Goal: Task Accomplishment & Management: Use online tool/utility

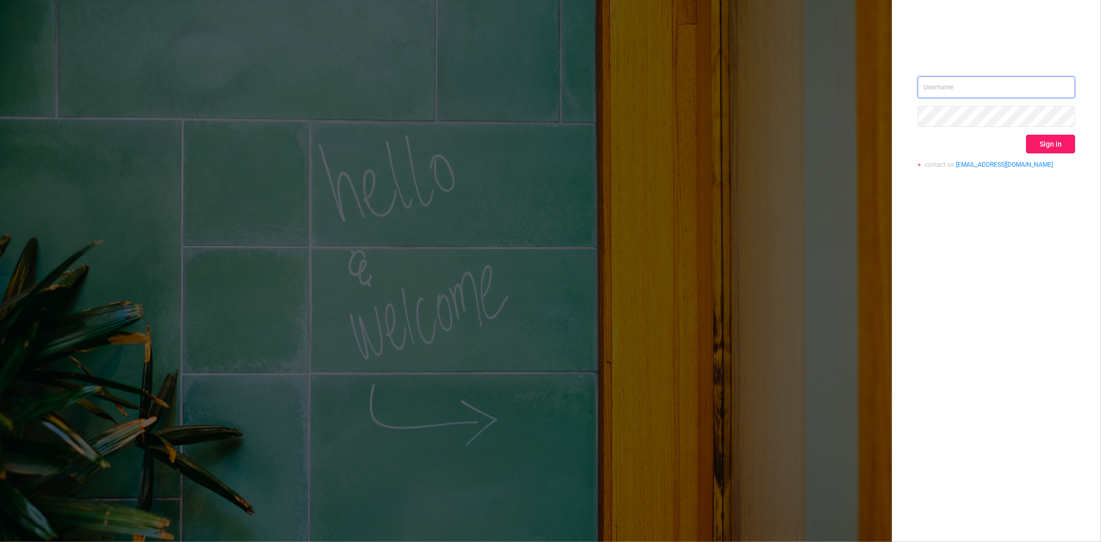
type input "steve@protected.media"
click at [1048, 138] on button "Sign in" at bounding box center [1050, 144] width 49 height 19
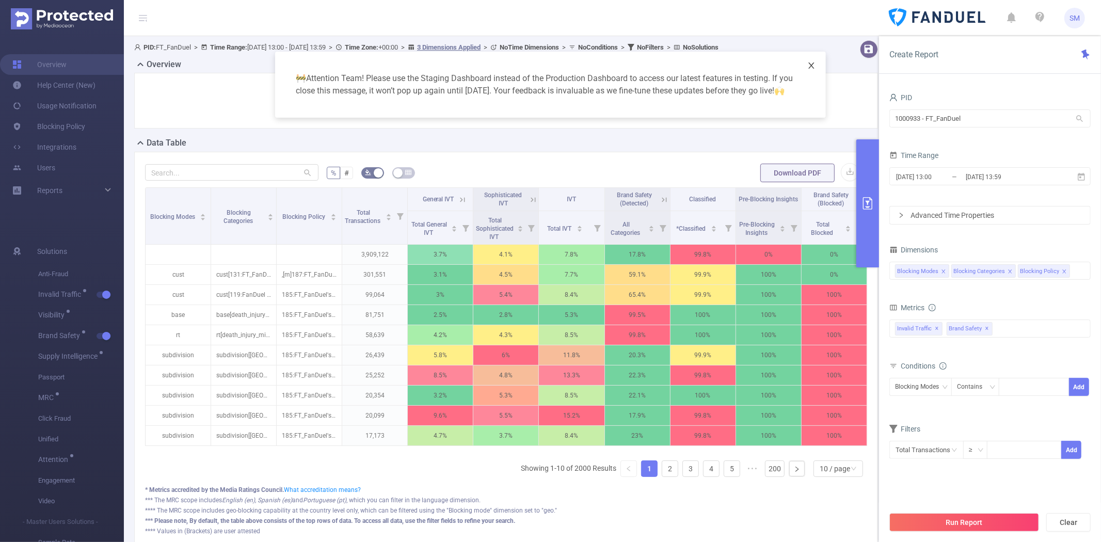
click at [811, 61] on icon "icon: close" at bounding box center [811, 65] width 8 height 8
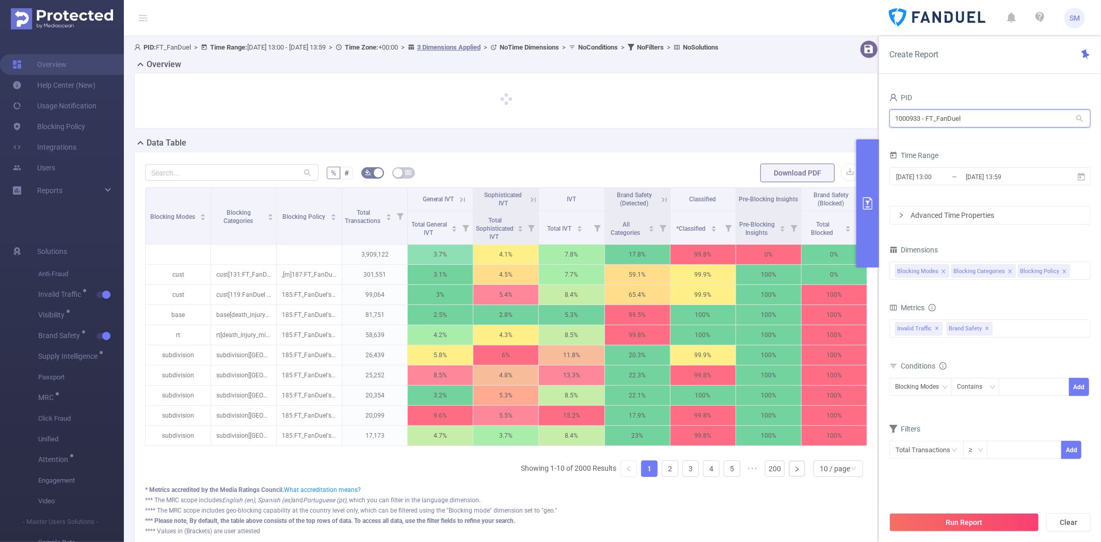
drag, startPoint x: 970, startPoint y: 118, endPoint x: 881, endPoint y: 112, distance: 88.9
click at [881, 112] on div "PID 1000933 - FT_FanDuel 1000933 - FT_FanDuel Time Range 2025-08-01 13:00 _ 202…" at bounding box center [990, 320] width 222 height 480
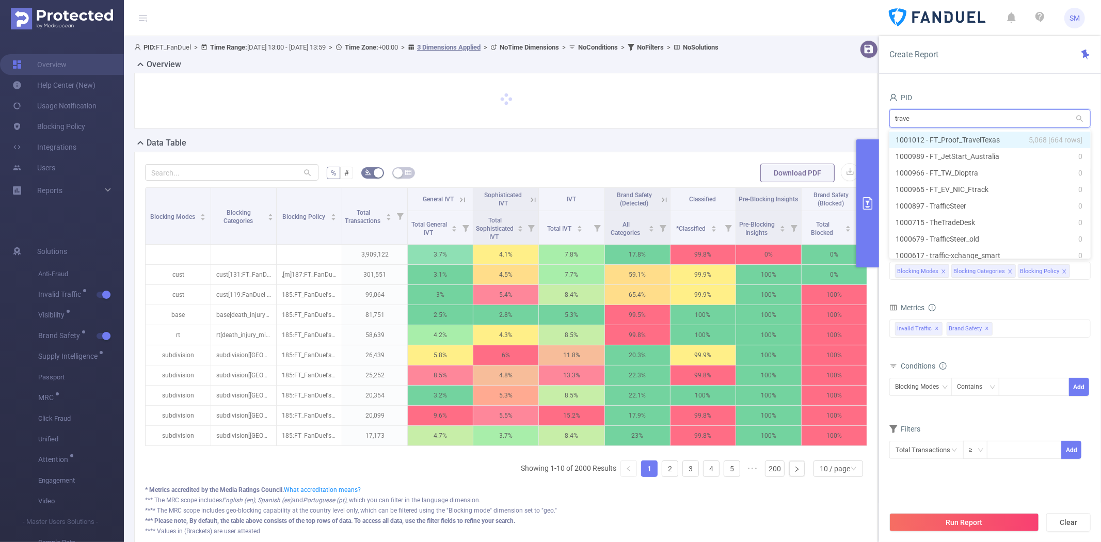
type input "travel"
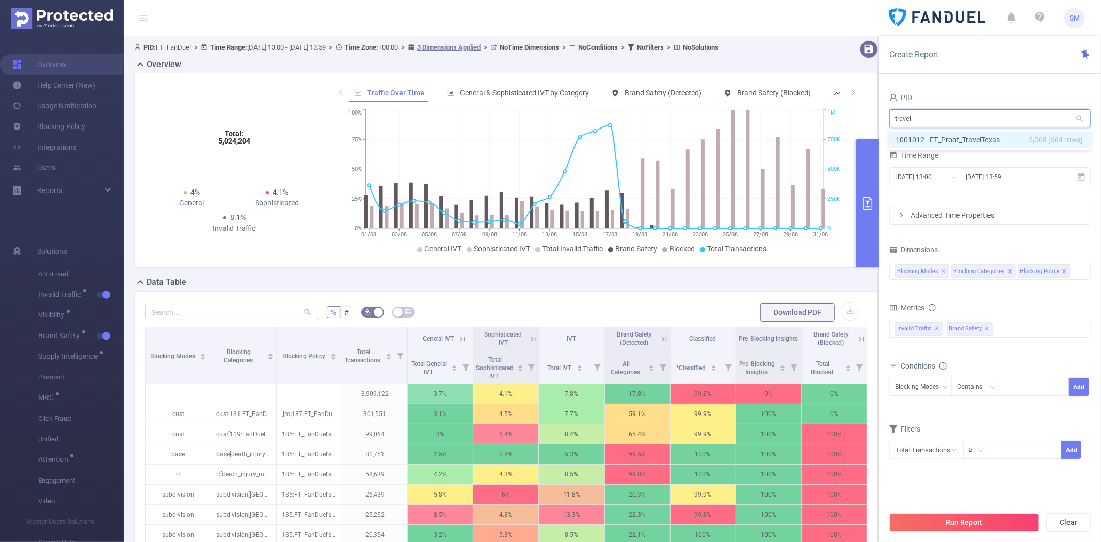
click at [951, 135] on li "1001012 - FT_Proof_TravelTexas 5,068 [664 rows]" at bounding box center [989, 140] width 201 height 17
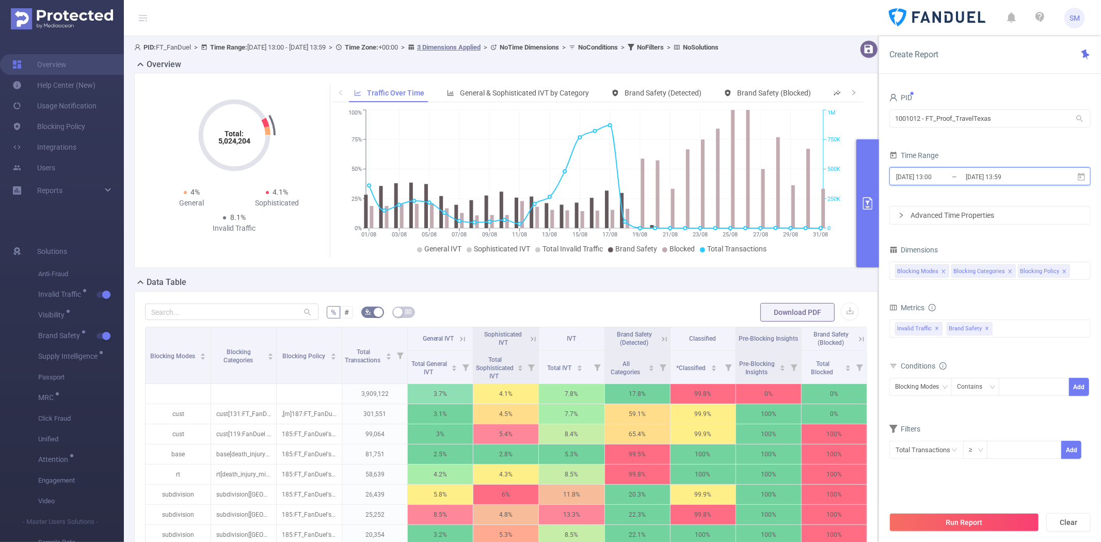
click at [1079, 177] on icon at bounding box center [1080, 176] width 9 height 9
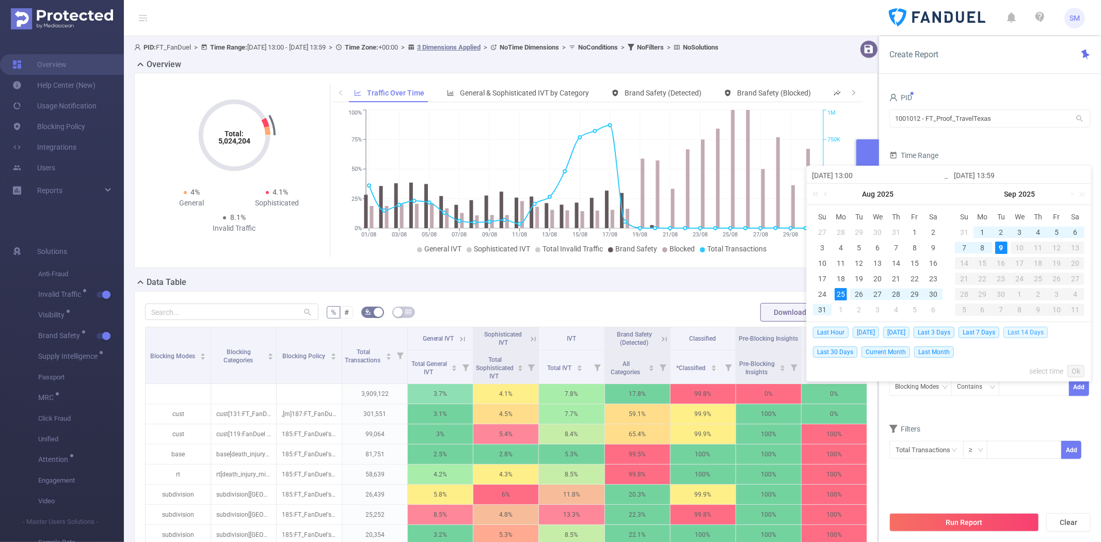
click at [1015, 333] on span "Last 14 Days" at bounding box center [1025, 332] width 44 height 11
type input "[DATE] 00:00"
type input "[DATE] 23:59"
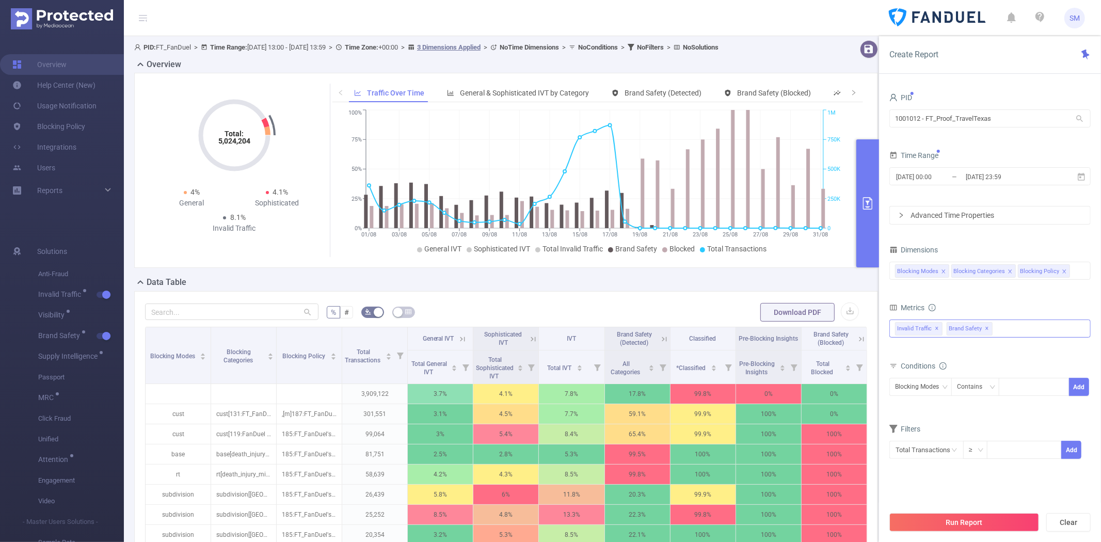
click at [985, 328] on span "✕" at bounding box center [987, 329] width 4 height 12
click at [1072, 270] on input at bounding box center [1074, 270] width 5 height 13
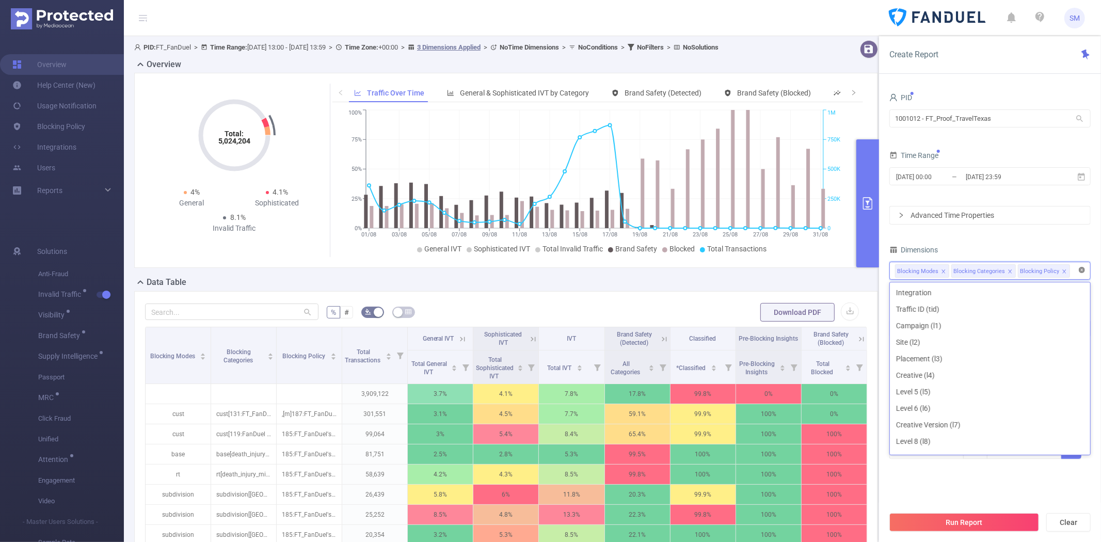
scroll to position [243, 0]
click at [1080, 270] on icon "icon: close-circle" at bounding box center [1082, 270] width 6 height 6
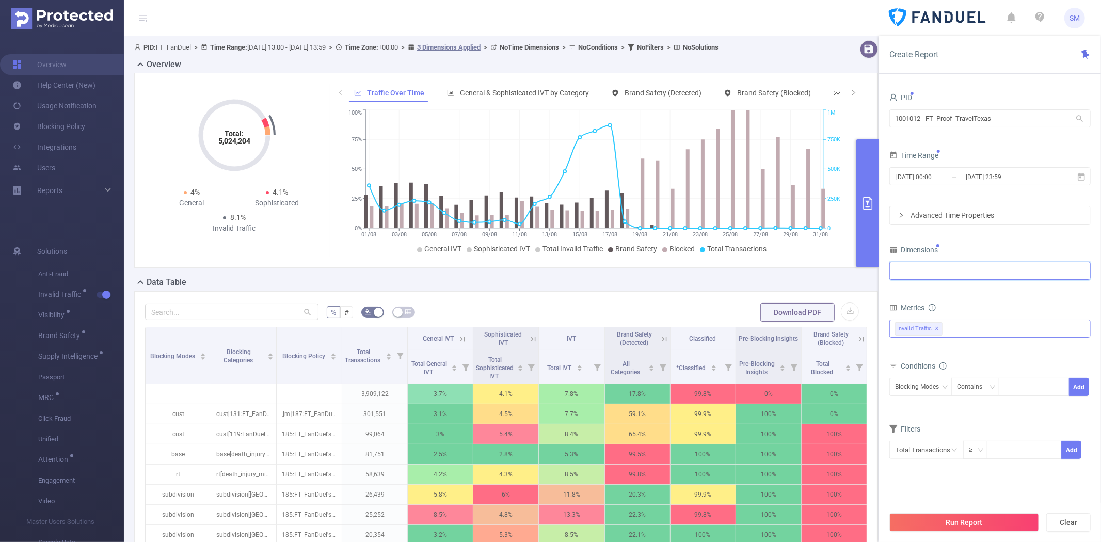
click at [1060, 274] on div at bounding box center [990, 270] width 190 height 17
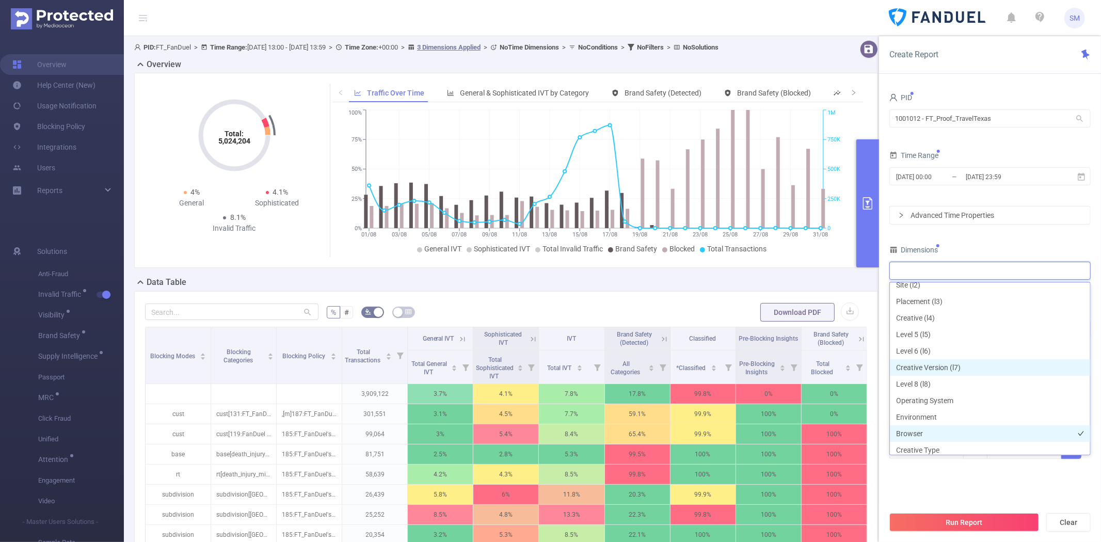
scroll to position [0, 0]
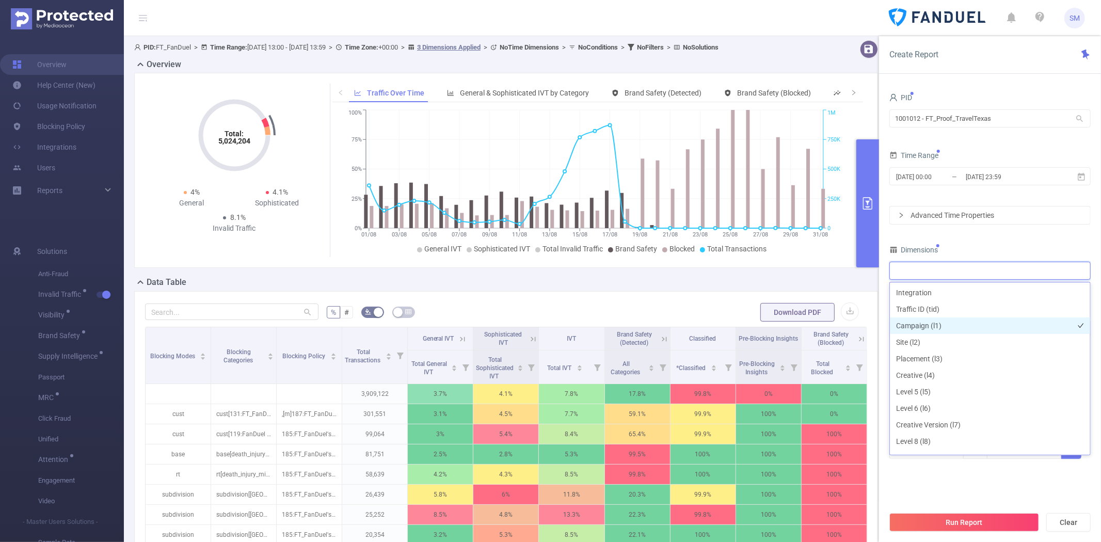
click at [969, 325] on li "Campaign (l1)" at bounding box center [990, 325] width 200 height 17
click at [969, 310] on li "Traffic ID (tid)" at bounding box center [990, 309] width 200 height 17
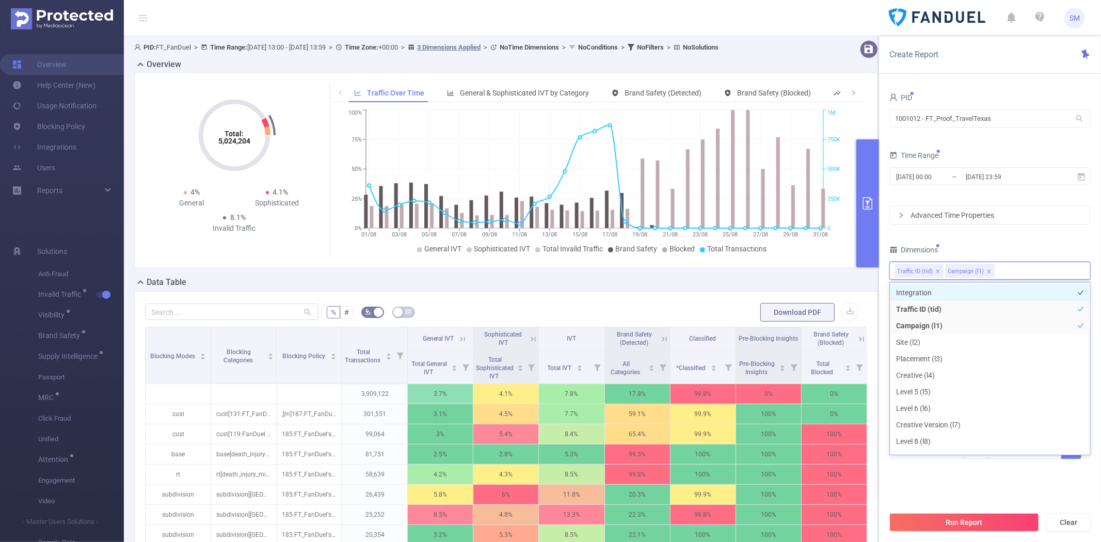
click at [969, 290] on li "Integration" at bounding box center [990, 292] width 200 height 17
click at [965, 524] on button "Run Report" at bounding box center [964, 522] width 150 height 19
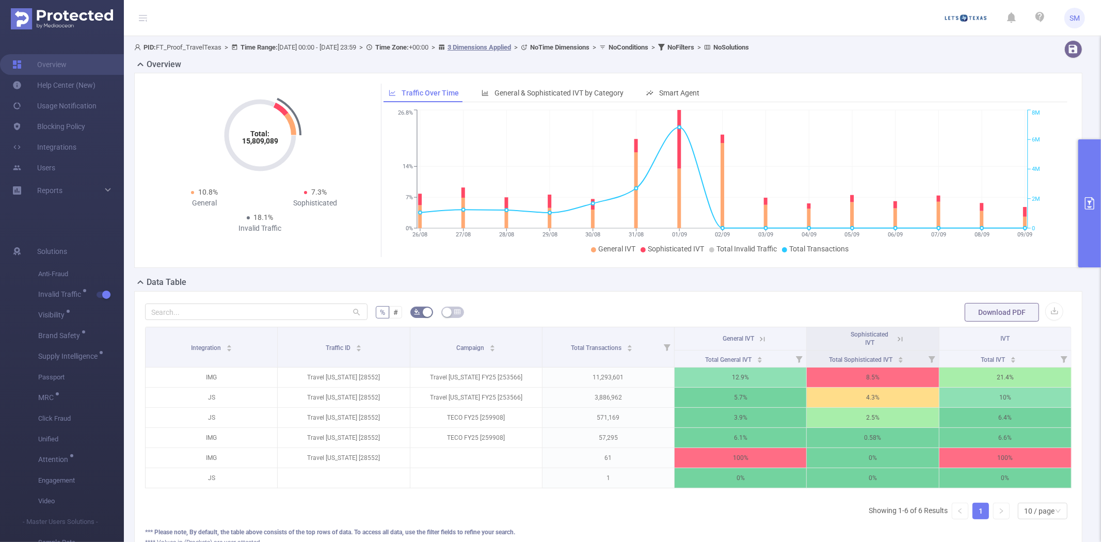
click at [502, 312] on form "% # Download PDF" at bounding box center [608, 312] width 926 height 21
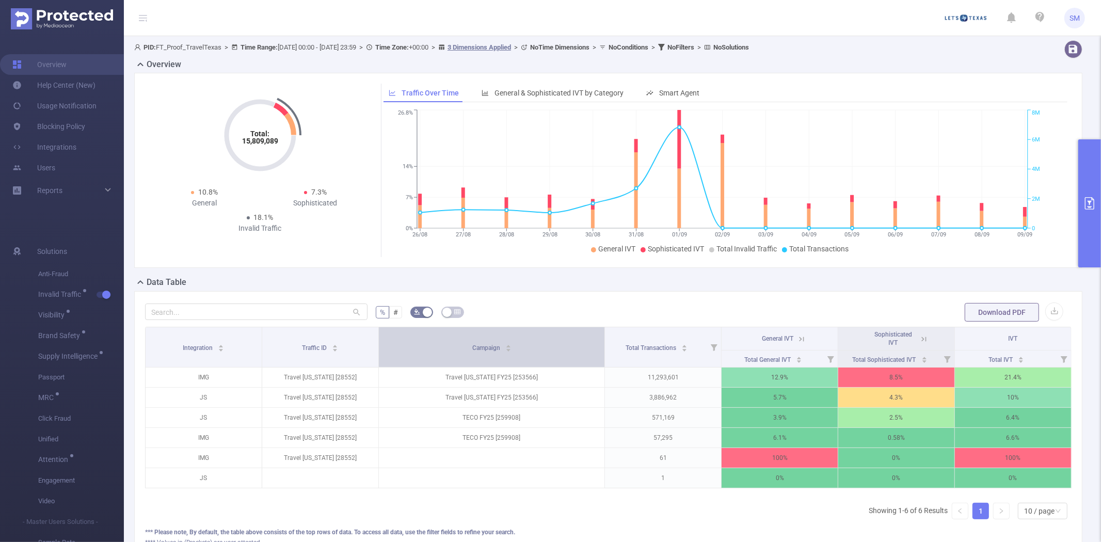
drag, startPoint x: 537, startPoint y: 339, endPoint x: 561, endPoint y: 339, distance: 24.3
click at [561, 339] on th "Campaign" at bounding box center [492, 347] width 227 height 40
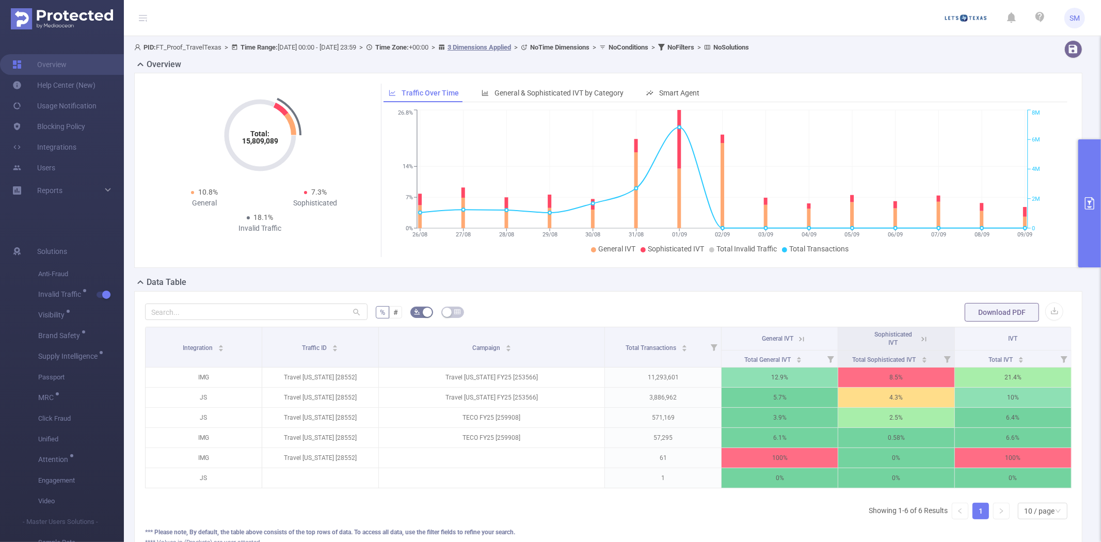
click at [1100, 166] on button "primary" at bounding box center [1089, 203] width 23 height 128
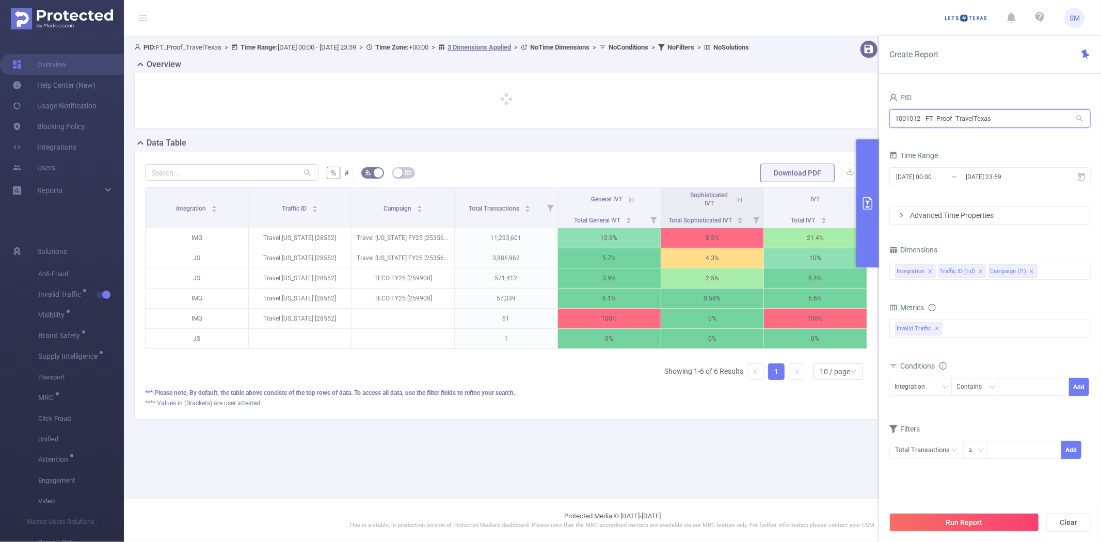
drag, startPoint x: 977, startPoint y: 117, endPoint x: 846, endPoint y: 115, distance: 131.1
click at [846, 115] on section "PID: FT_Proof_TravelTexas > Time Range: 2025-08-26 00:00 - 2025-09-09 23:59 > T…" at bounding box center [612, 238] width 977 height 404
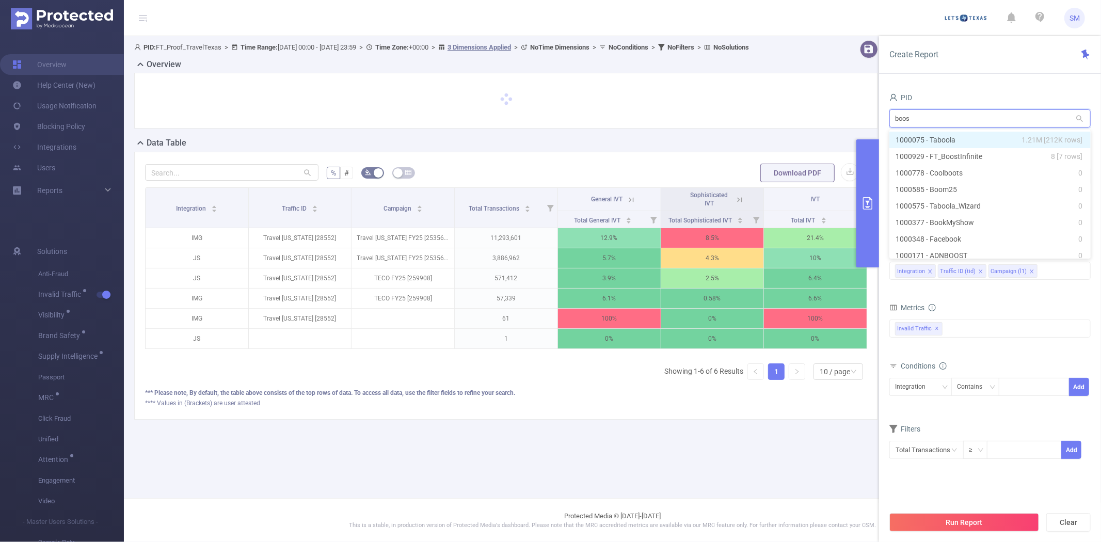
type input "boost"
click at [948, 132] on li "1000929 - FT_BoostInfinite 8 [7 rows]" at bounding box center [989, 140] width 201 height 17
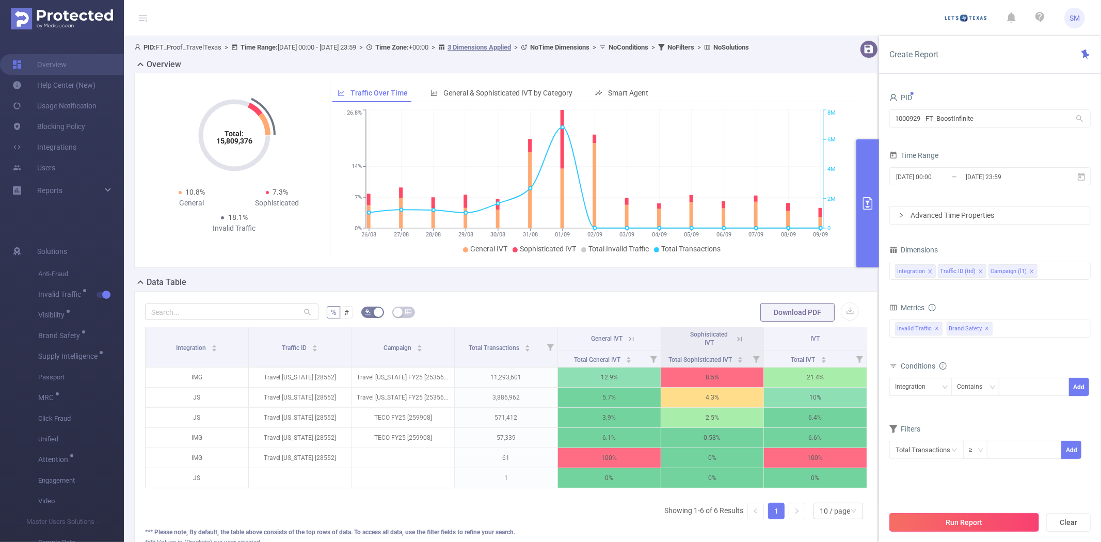
click at [930, 524] on button "Run Report" at bounding box center [964, 522] width 150 height 19
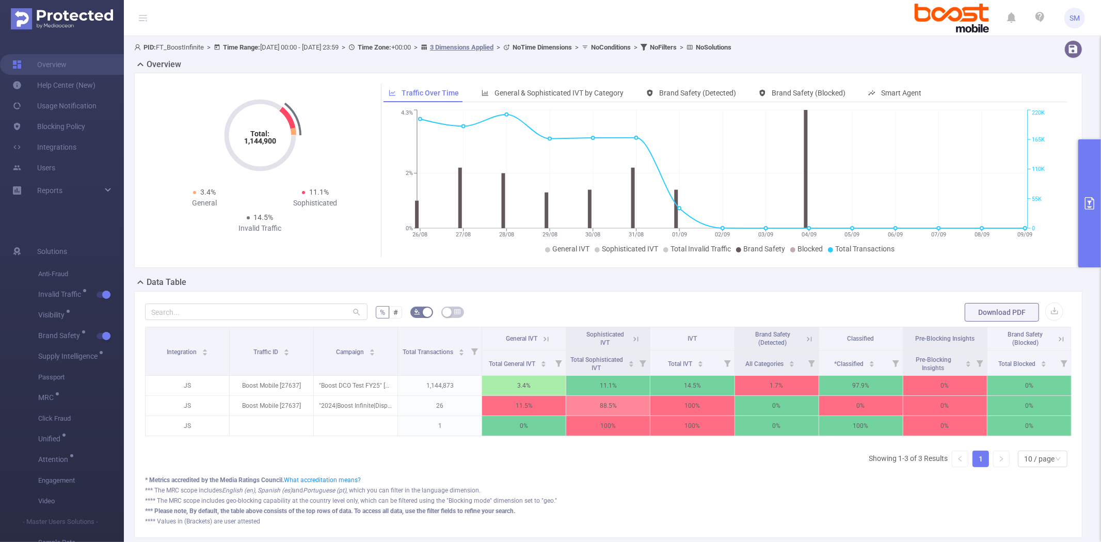
drag, startPoint x: 477, startPoint y: 342, endPoint x: 493, endPoint y: 339, distance: 16.3
click at [523, 337] on tr "Integration Traffic ID Campaign Total Transactions General IVT Sophisticated IV…" at bounding box center [609, 338] width 926 height 23
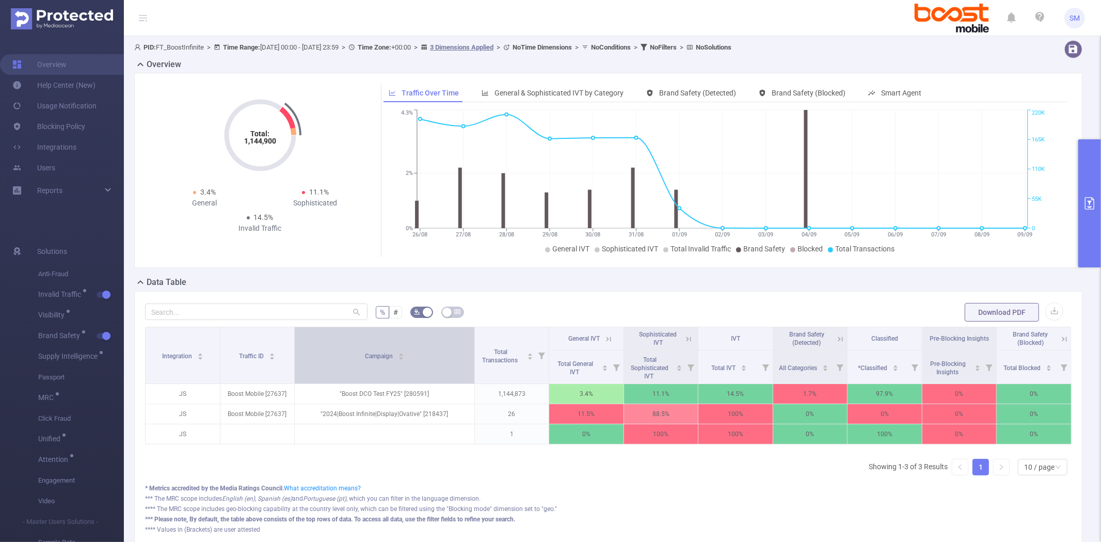
drag, startPoint x: 394, startPoint y: 346, endPoint x: 456, endPoint y: 337, distance: 62.0
click at [456, 337] on th "Campaign" at bounding box center [385, 355] width 180 height 57
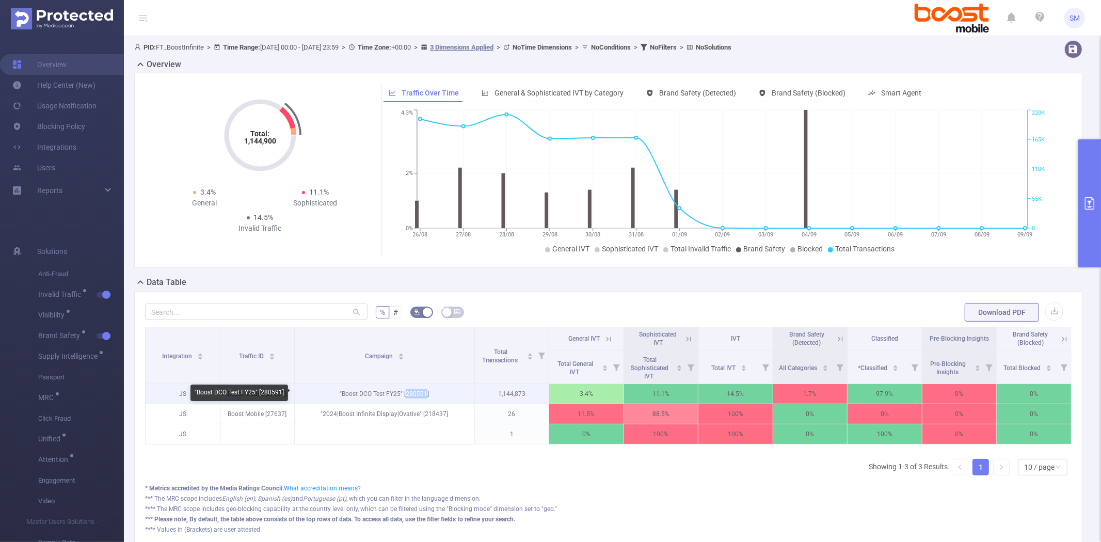
drag, startPoint x: 424, startPoint y: 393, endPoint x: 405, endPoint y: 394, distance: 18.6
click at [405, 394] on p ""Boost DCO Test FY25" [280591]" at bounding box center [385, 394] width 180 height 20
copy p "280591"
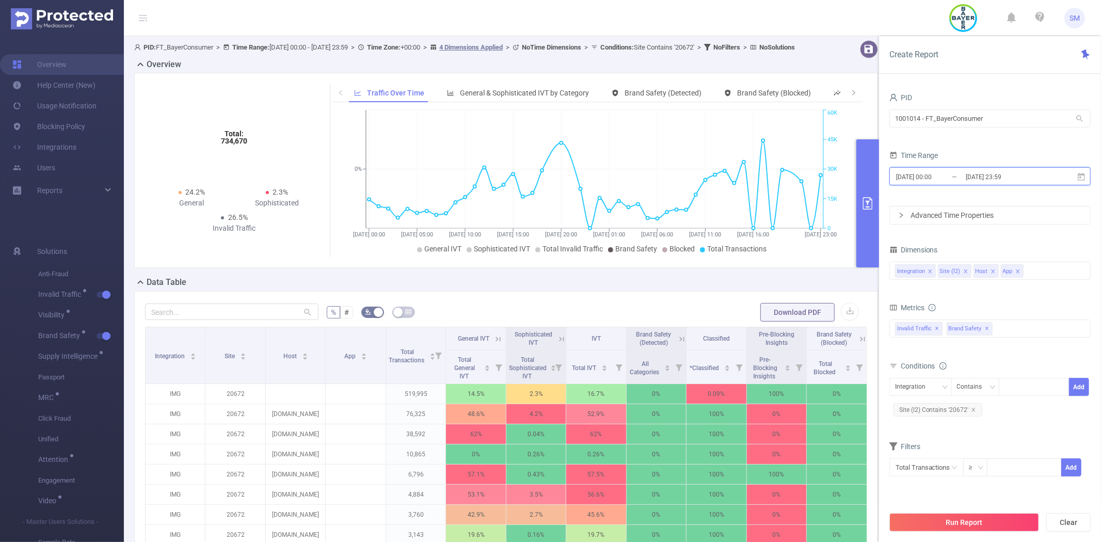
click at [1080, 175] on icon at bounding box center [1080, 176] width 9 height 9
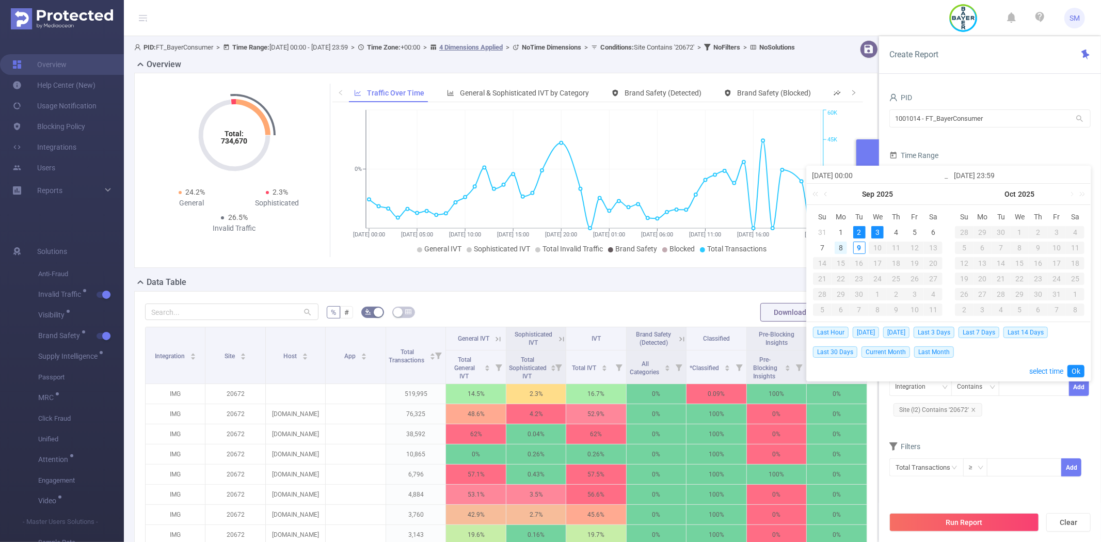
click at [843, 248] on div "8" at bounding box center [840, 248] width 12 height 12
click at [862, 247] on div "9" at bounding box center [859, 248] width 12 height 12
type input "2025-09-08 00:00"
type input "2025-09-09 13:00"
type input "2025-09-08 00:00"
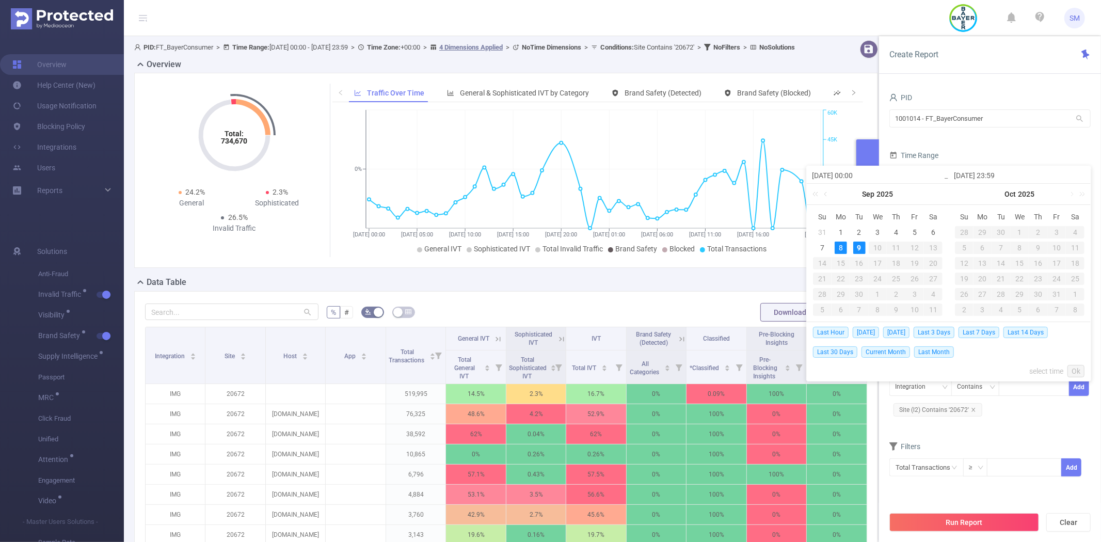
type input "2025-09-09 13:00"
click at [1075, 371] on link "Ok" at bounding box center [1075, 371] width 17 height 12
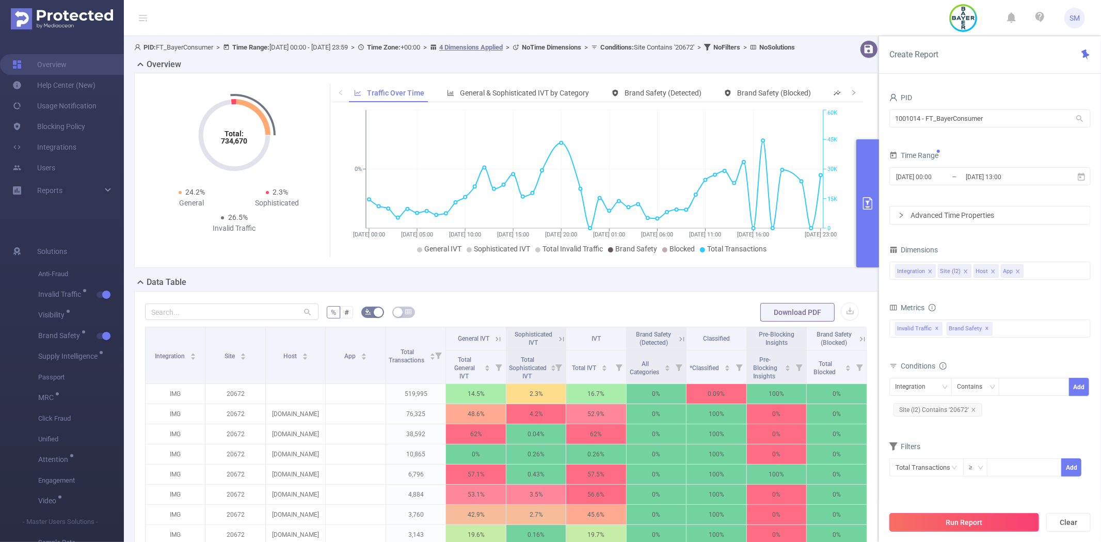
click at [984, 520] on button "Run Report" at bounding box center [964, 522] width 150 height 19
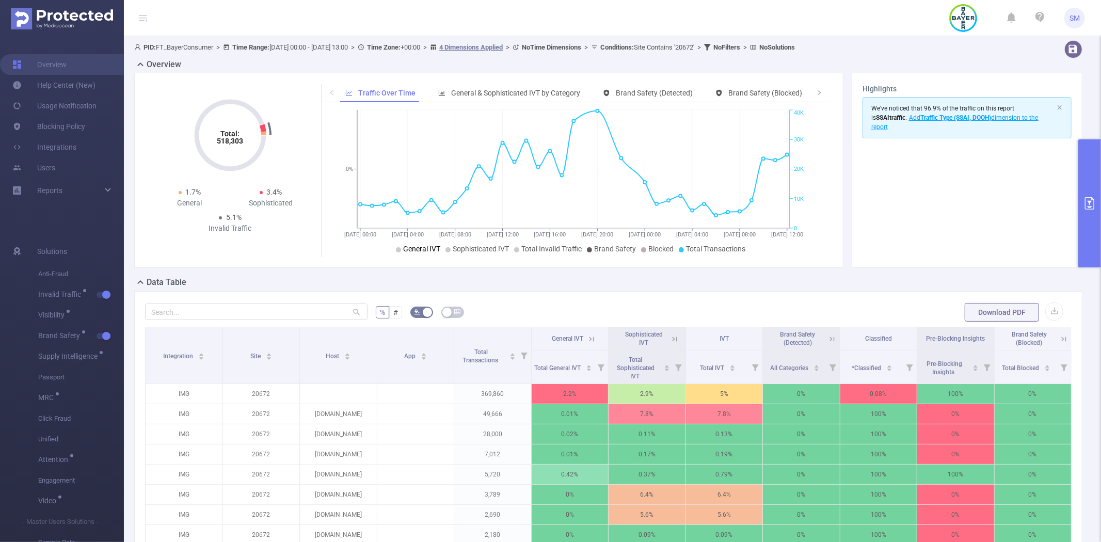
click at [408, 246] on span "General IVT" at bounding box center [421, 249] width 37 height 8
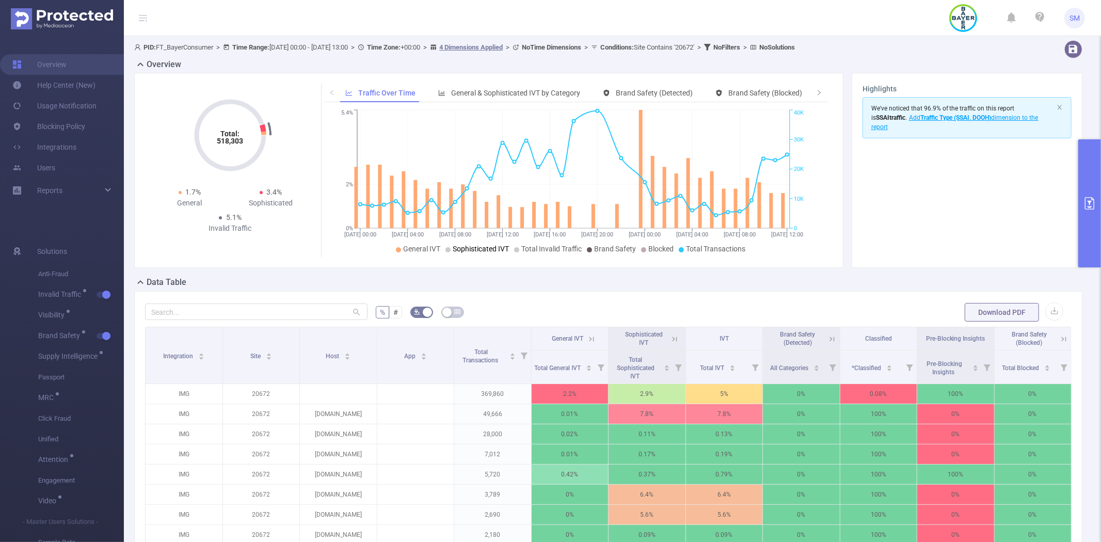
click at [453, 249] on span "Sophisticated IVT" at bounding box center [481, 249] width 56 height 8
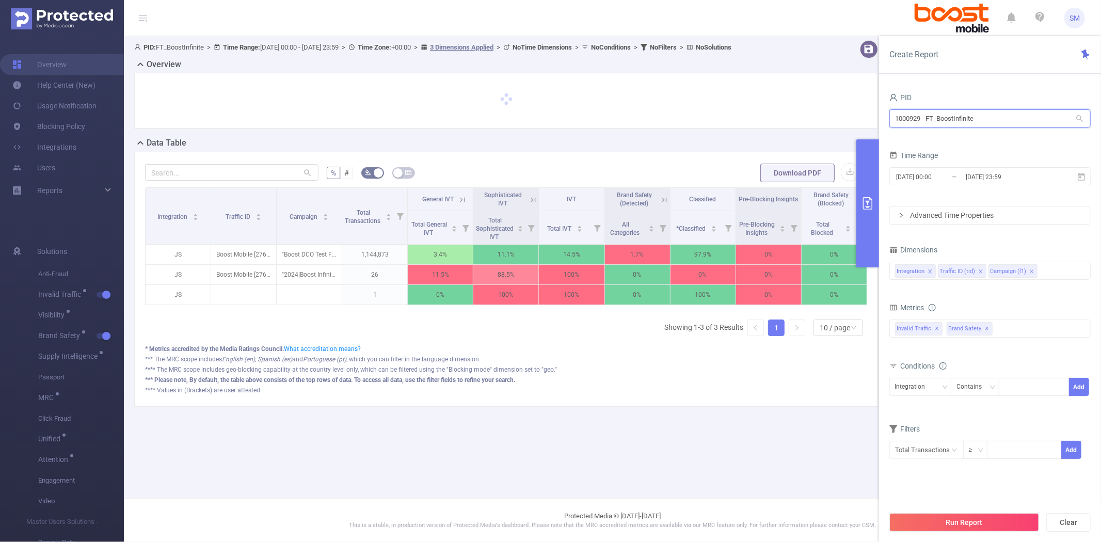
drag, startPoint x: 1004, startPoint y: 117, endPoint x: 871, endPoint y: 119, distance: 133.7
click at [871, 119] on section "PID: FT_BoostInfinite > Time Range: [DATE] 00:00 - [DATE] 23:59 > Time Zone: +0…" at bounding box center [612, 231] width 977 height 391
type input "bayer"
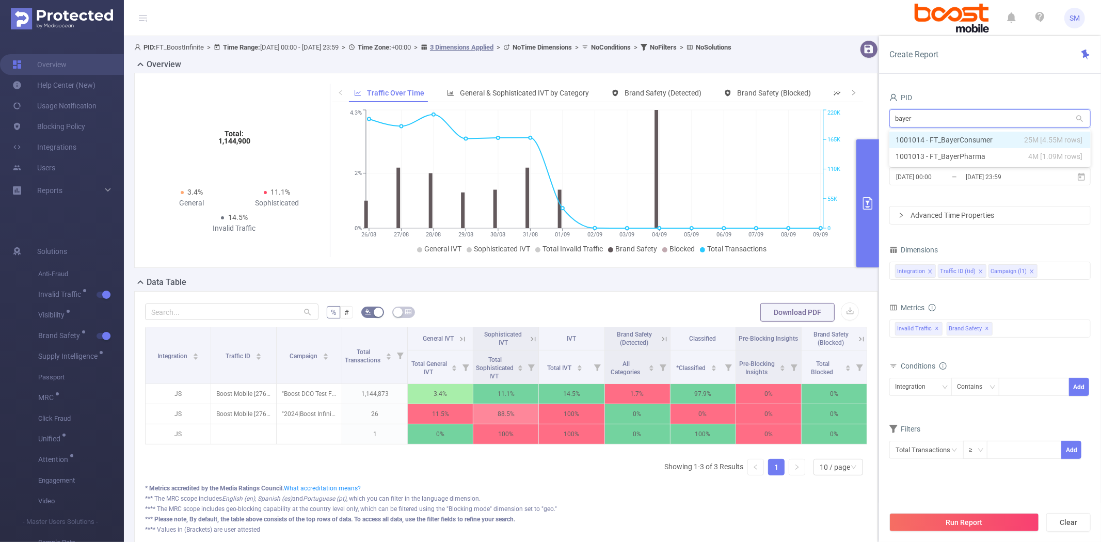
click at [912, 136] on li "1001014 - FT_BayerConsumer 25M [4.55M rows]" at bounding box center [989, 140] width 201 height 17
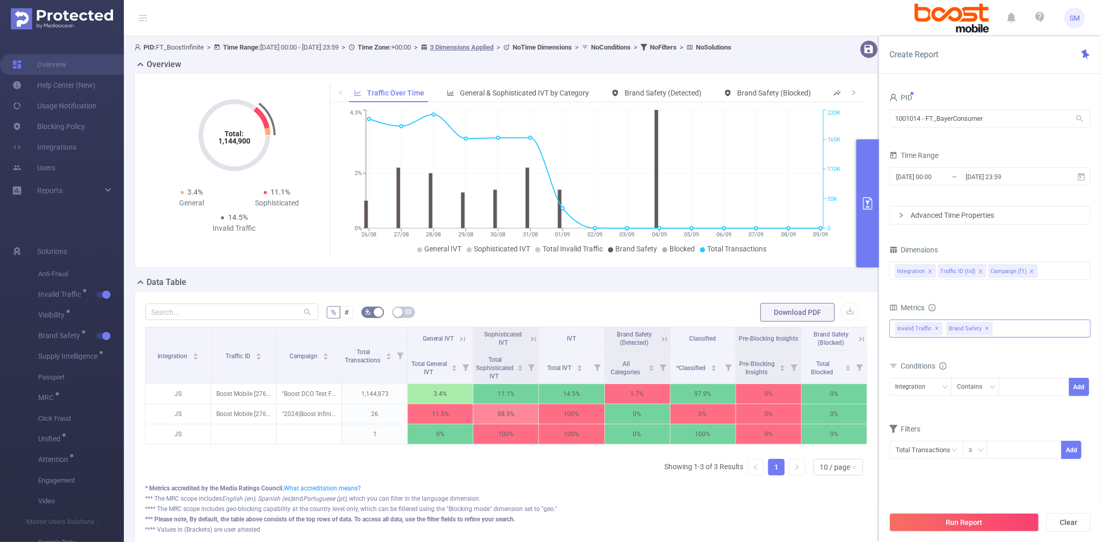
click at [986, 328] on span "✕" at bounding box center [987, 329] width 4 height 12
click at [1048, 270] on div "Integration Traffic ID (tid) Campaign (l1)" at bounding box center [990, 270] width 190 height 17
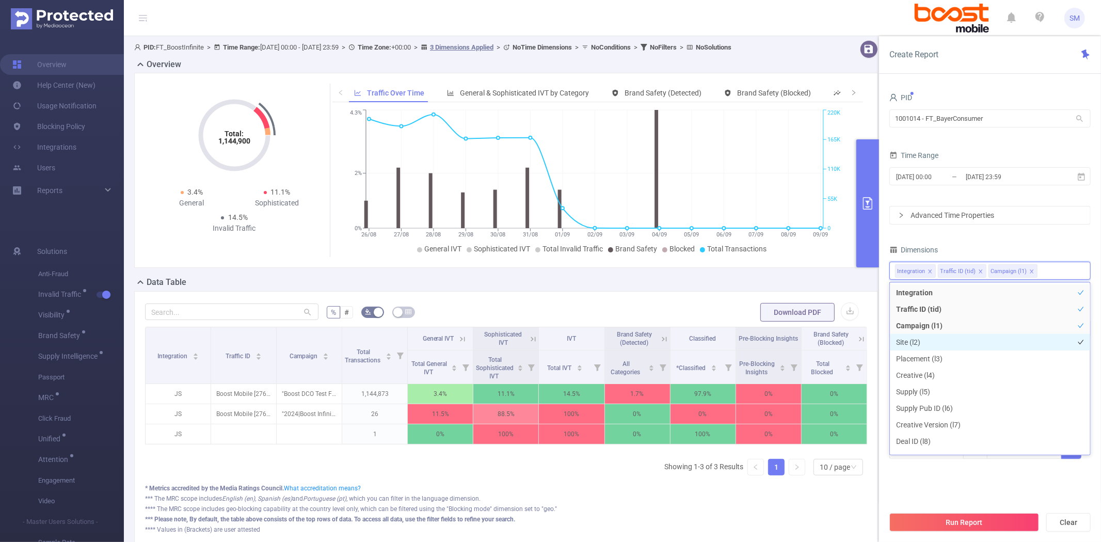
click at [962, 342] on li "Site (l2)" at bounding box center [990, 342] width 200 height 17
click at [952, 357] on li "Placement (l3)" at bounding box center [990, 358] width 200 height 17
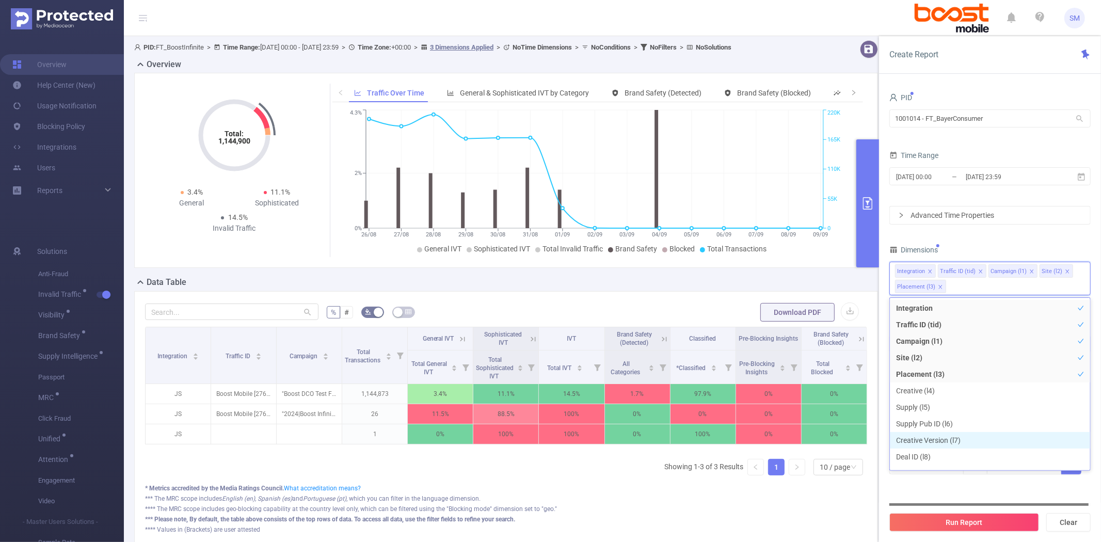
scroll to position [28, 0]
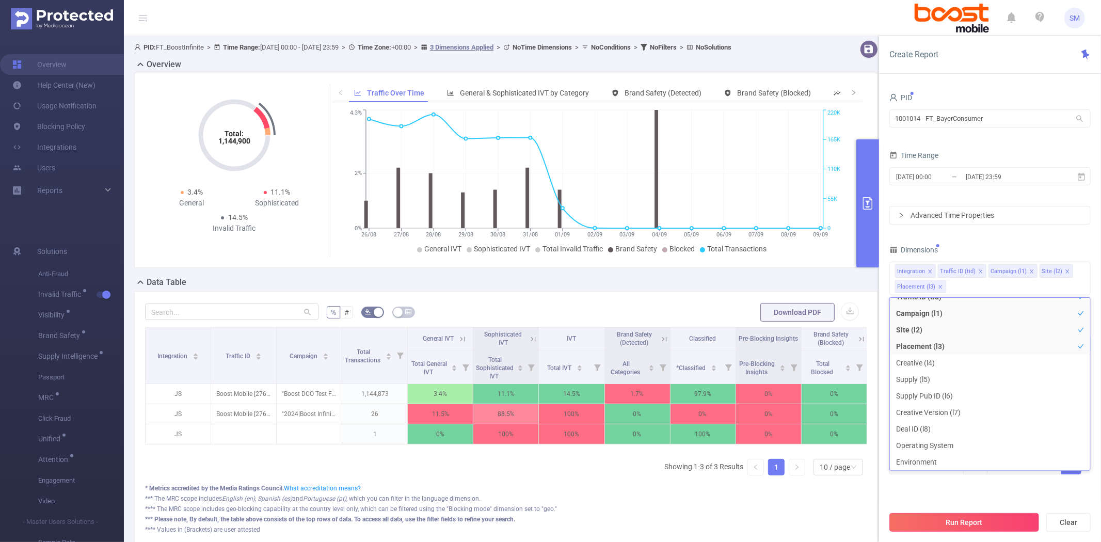
click at [963, 527] on button "Run Report" at bounding box center [964, 522] width 150 height 19
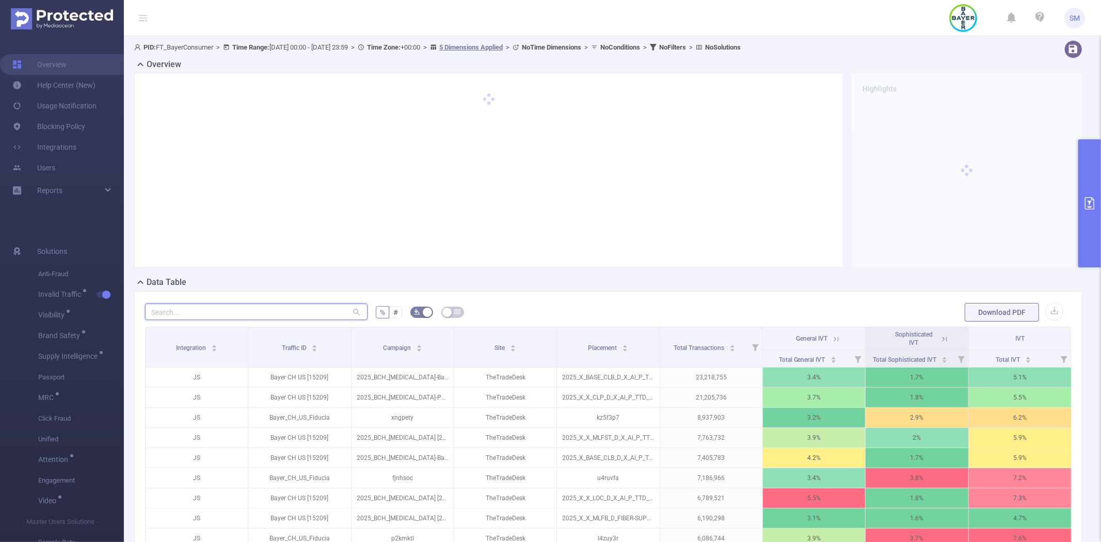
click at [275, 311] on input "text" at bounding box center [256, 311] width 222 height 17
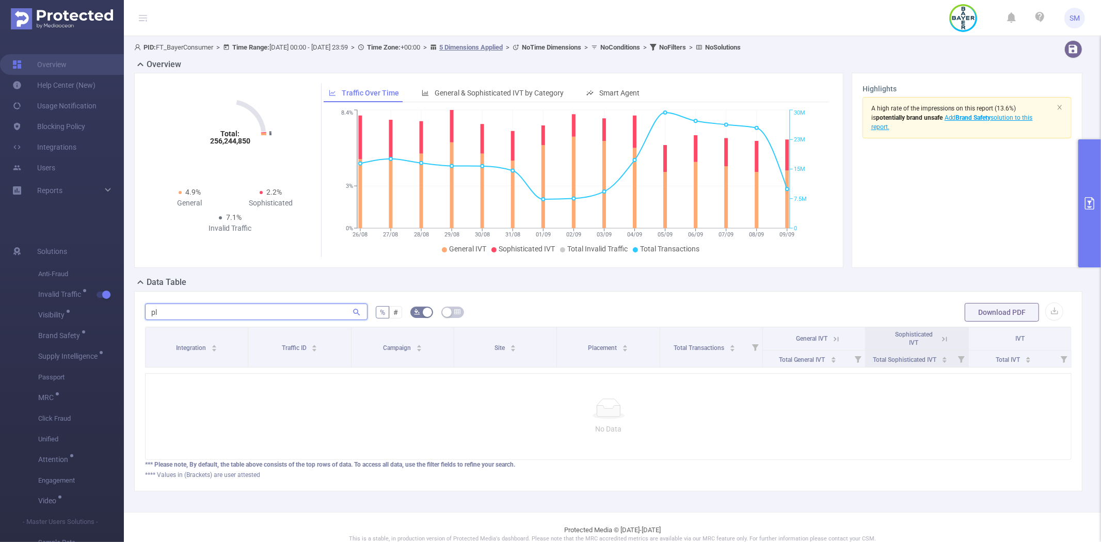
type input "p"
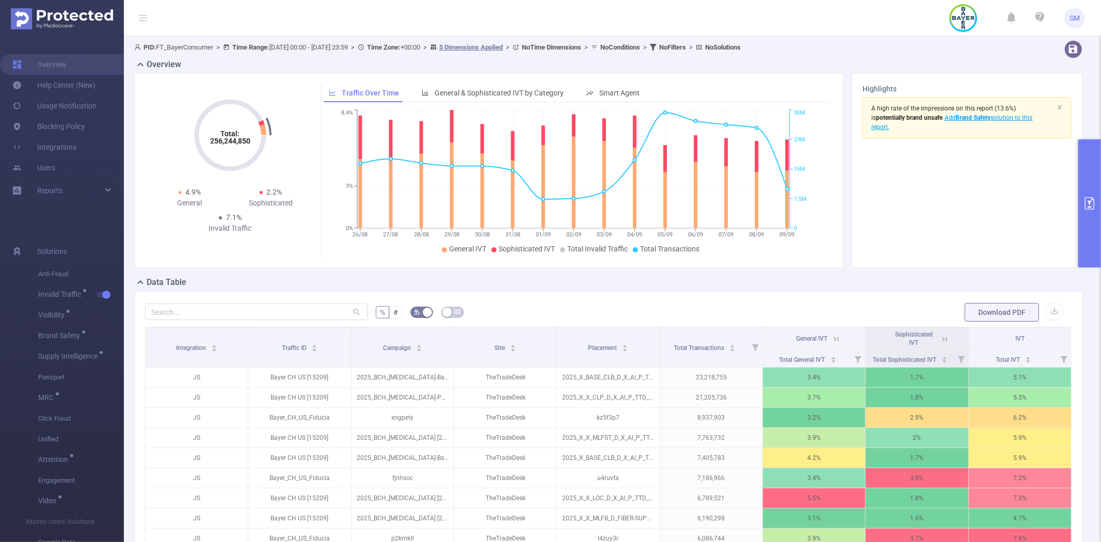
click at [1079, 189] on button "primary" at bounding box center [1089, 203] width 23 height 128
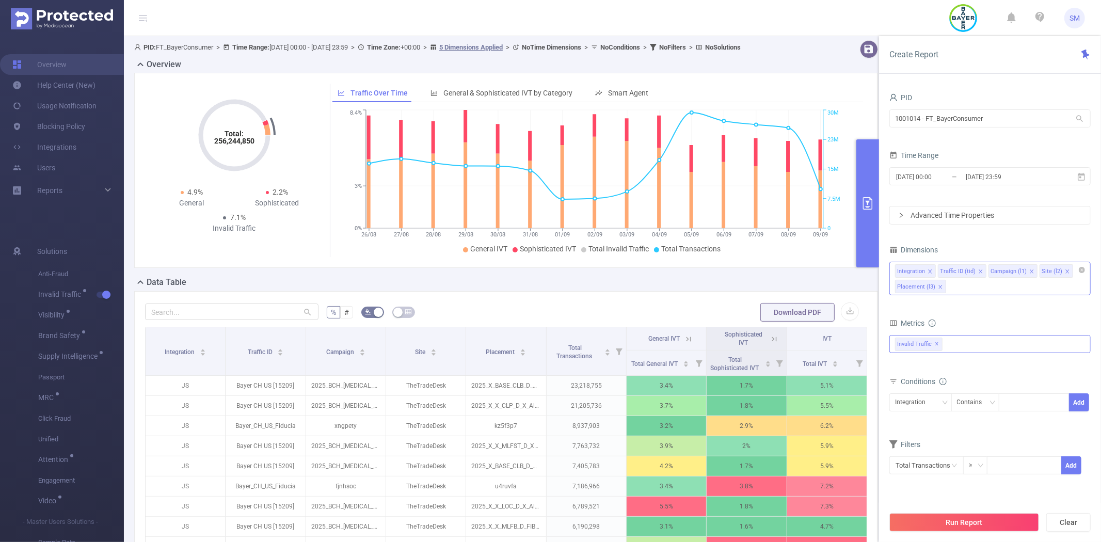
click at [992, 286] on div "Integration Traffic ID (tid) Campaign (l1) Site (l2) Placement (l3)" at bounding box center [989, 279] width 201 height 34
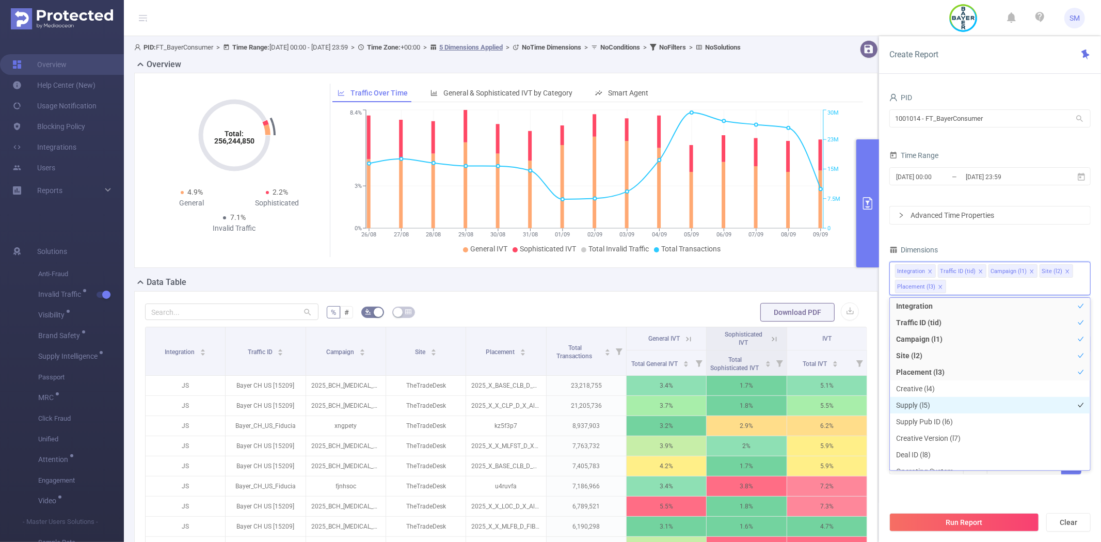
click at [952, 403] on li "Supply (l5)" at bounding box center [990, 405] width 200 height 17
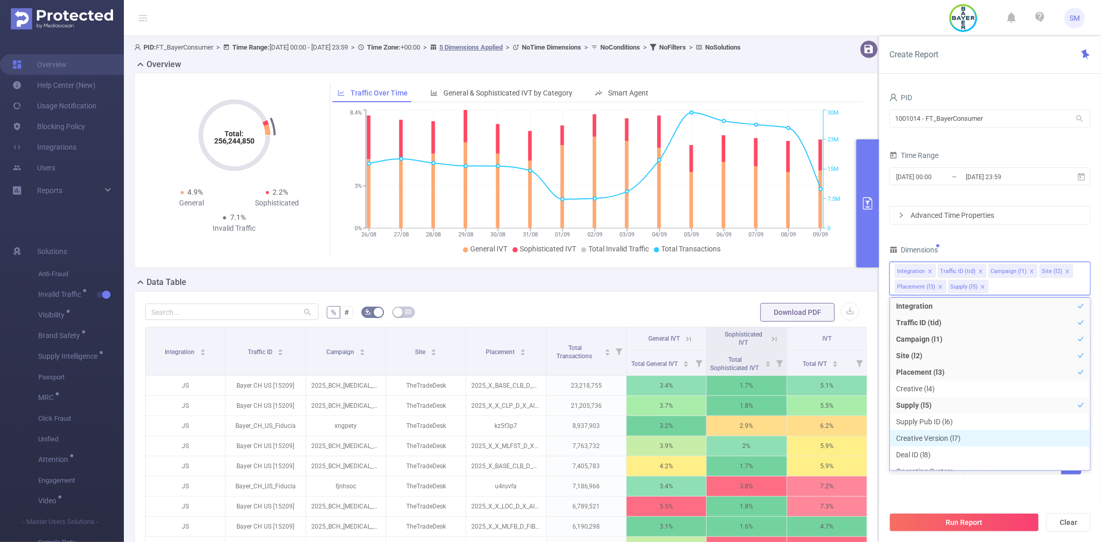
scroll to position [11, 0]
click at [952, 522] on button "Run Report" at bounding box center [964, 522] width 150 height 19
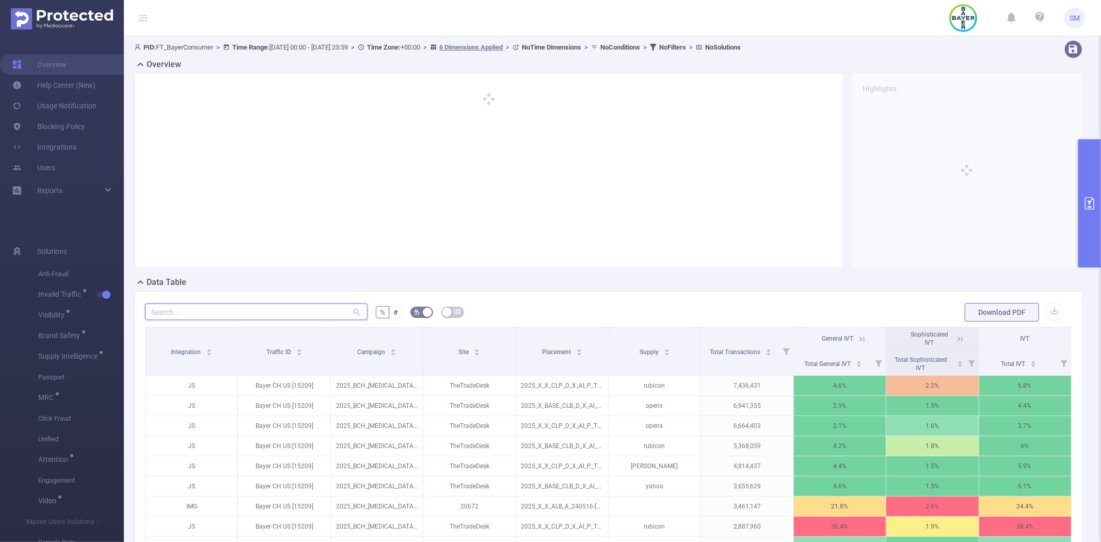
click at [250, 316] on input "text" at bounding box center [256, 311] width 222 height 17
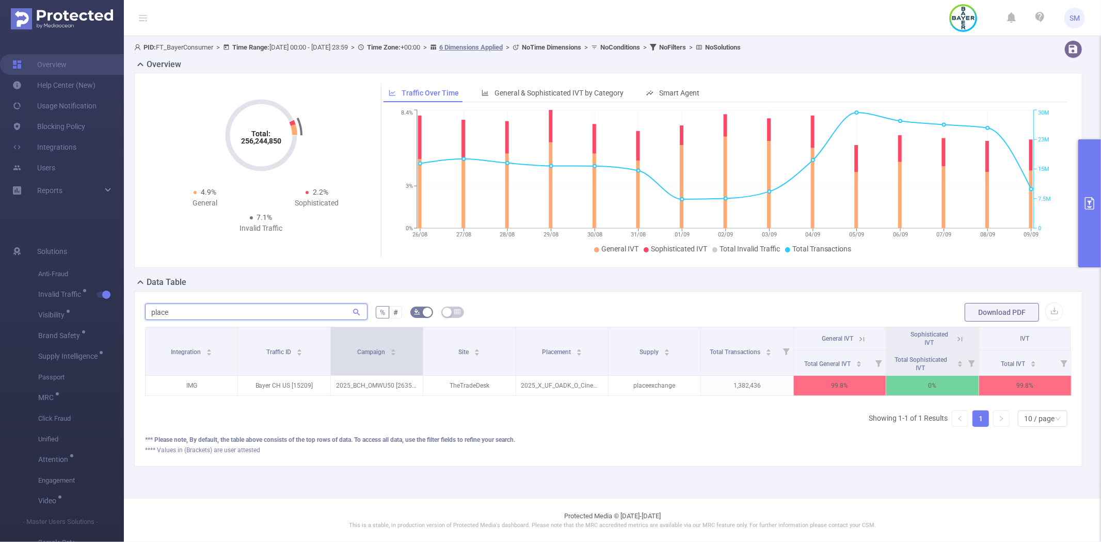
type input "place"
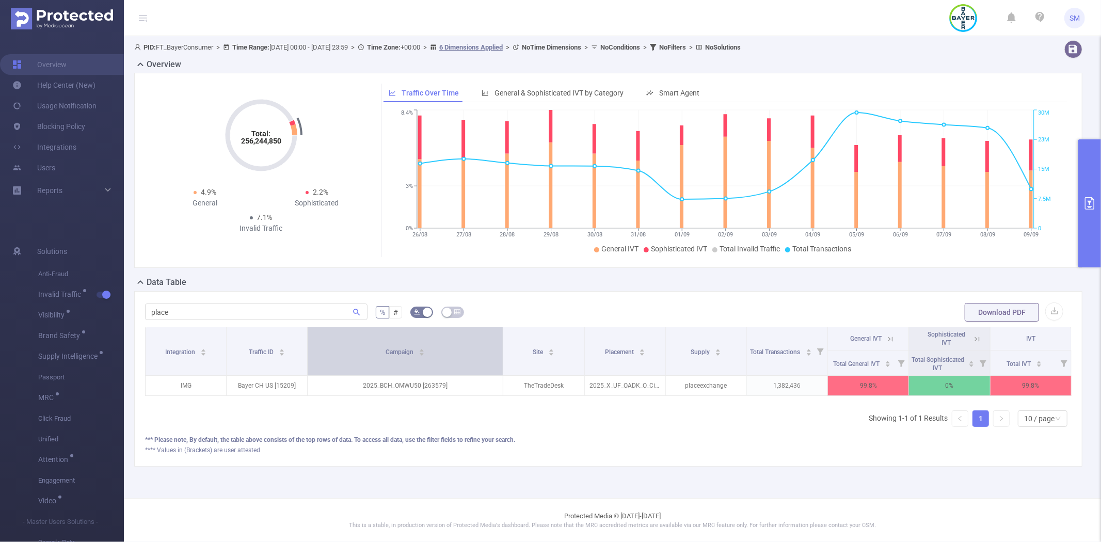
drag, startPoint x: 421, startPoint y: 334, endPoint x: 479, endPoint y: 334, distance: 57.8
click at [479, 334] on th "Campaign" at bounding box center [406, 351] width 196 height 49
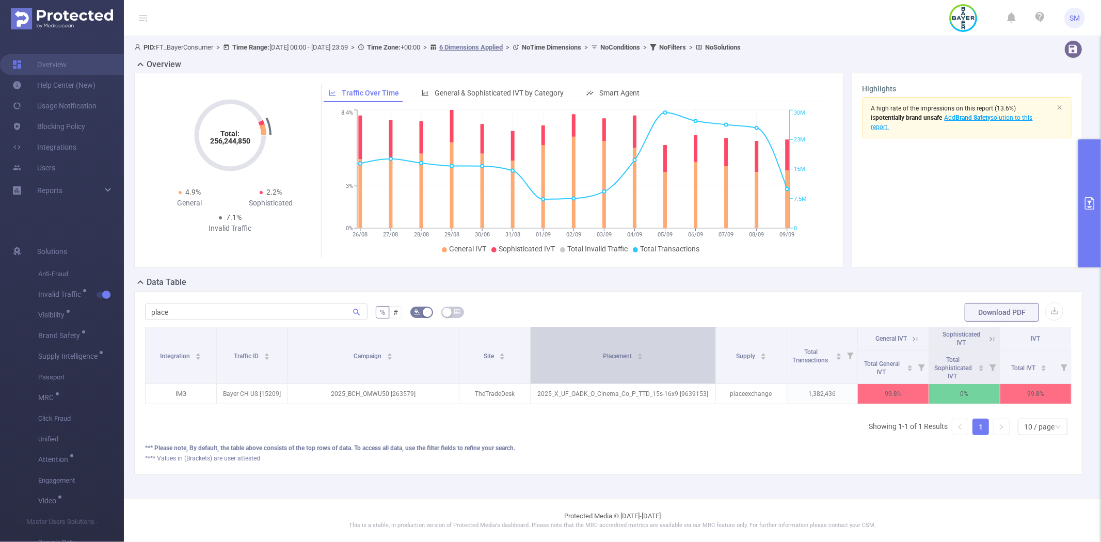
drag, startPoint x: 663, startPoint y: 335, endPoint x: 696, endPoint y: 337, distance: 32.5
click at [696, 337] on th "Placement" at bounding box center [622, 355] width 185 height 57
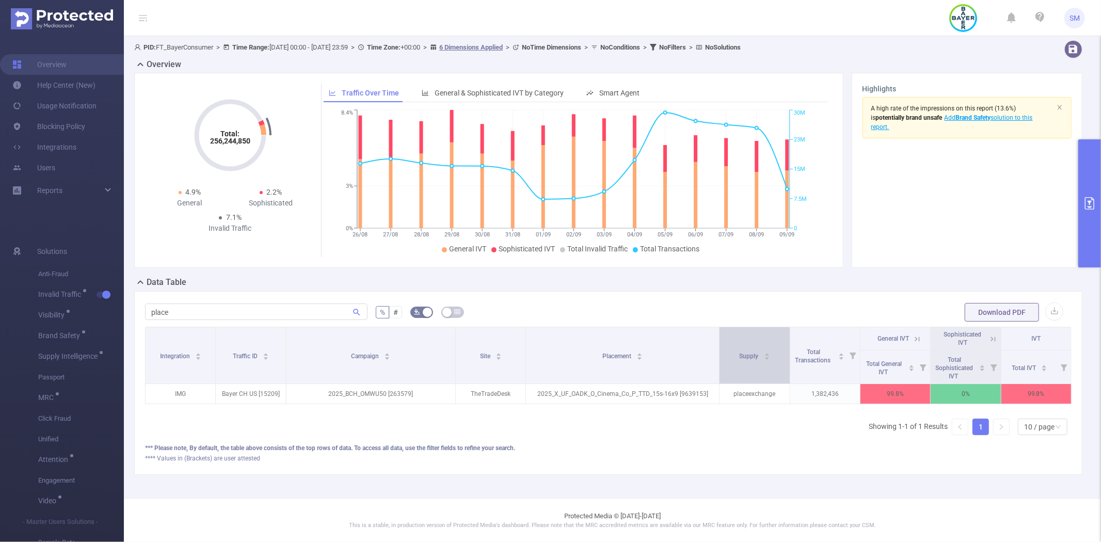
click at [714, 339] on tr "Integration Traffic ID Campaign Site Placement Supply Total Transactions Genera…" at bounding box center [609, 338] width 926 height 23
click at [718, 349] on span at bounding box center [720, 355] width 5 height 56
click at [714, 313] on form "place % # Download PDF" at bounding box center [608, 312] width 926 height 21
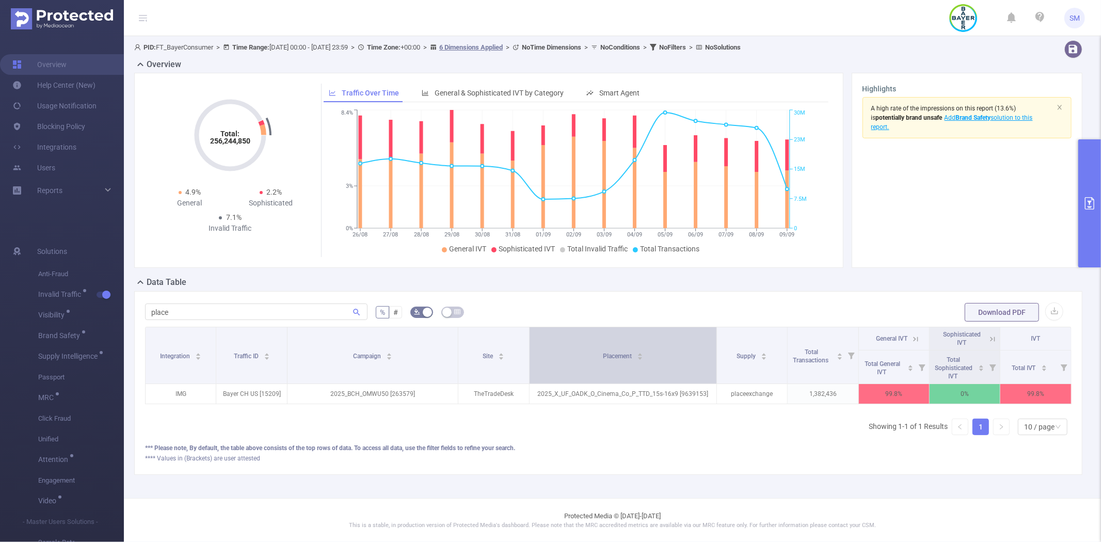
drag, startPoint x: 714, startPoint y: 336, endPoint x: 708, endPoint y: 336, distance: 5.7
click at [714, 336] on span at bounding box center [716, 355] width 5 height 56
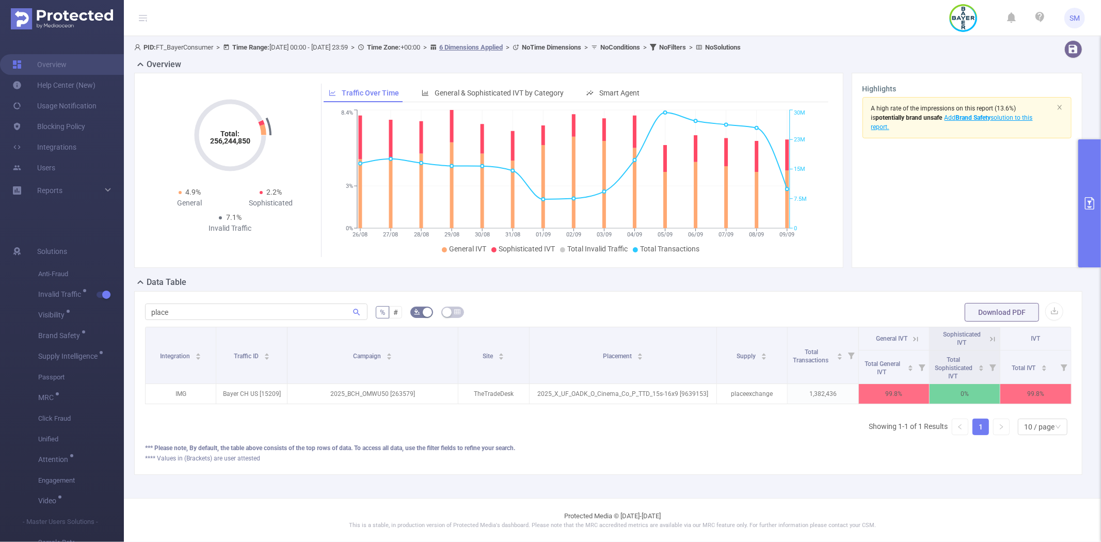
click at [707, 311] on form "place % # Download PDF" at bounding box center [608, 312] width 926 height 21
drag, startPoint x: 710, startPoint y: 351, endPoint x: 722, endPoint y: 351, distance: 12.4
click at [722, 350] on tr "Integration Traffic ID Campaign Site Placement Supply Total Transactions Genera…" at bounding box center [609, 338] width 926 height 23
click at [797, 337] on span at bounding box center [799, 355] width 5 height 56
click at [785, 306] on form "place % # Download PDF" at bounding box center [608, 312] width 926 height 21
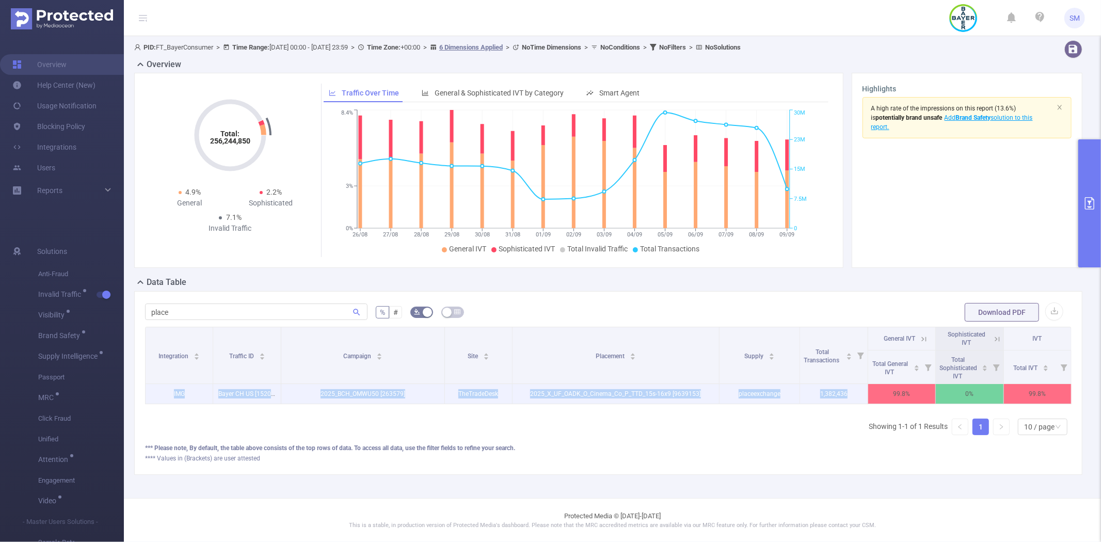
drag, startPoint x: 164, startPoint y: 392, endPoint x: 842, endPoint y: 396, distance: 678.6
click at [842, 396] on tr "IMG Bayer CH US [15209] 2025_BCH_OMWU50 [263579] TheTradeDesk 2025_X_UF_OADK_O_…" at bounding box center [609, 394] width 926 height 20
click at [842, 396] on p "1,382,436" at bounding box center [833, 394] width 67 height 20
drag, startPoint x: 796, startPoint y: 395, endPoint x: 148, endPoint y: 393, distance: 648.7
click at [148, 393] on tr "IMG Bayer CH US [15209] 2025_BCH_OMWU50 [263579] TheTradeDesk 2025_X_UF_OADK_O_…" at bounding box center [609, 394] width 926 height 20
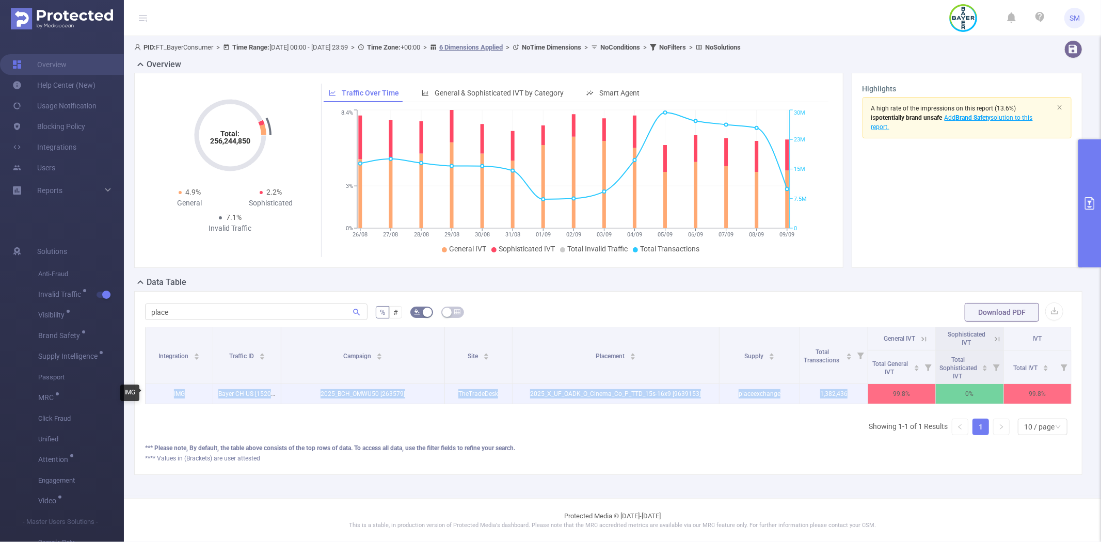
click at [158, 396] on p "IMG" at bounding box center [179, 394] width 67 height 20
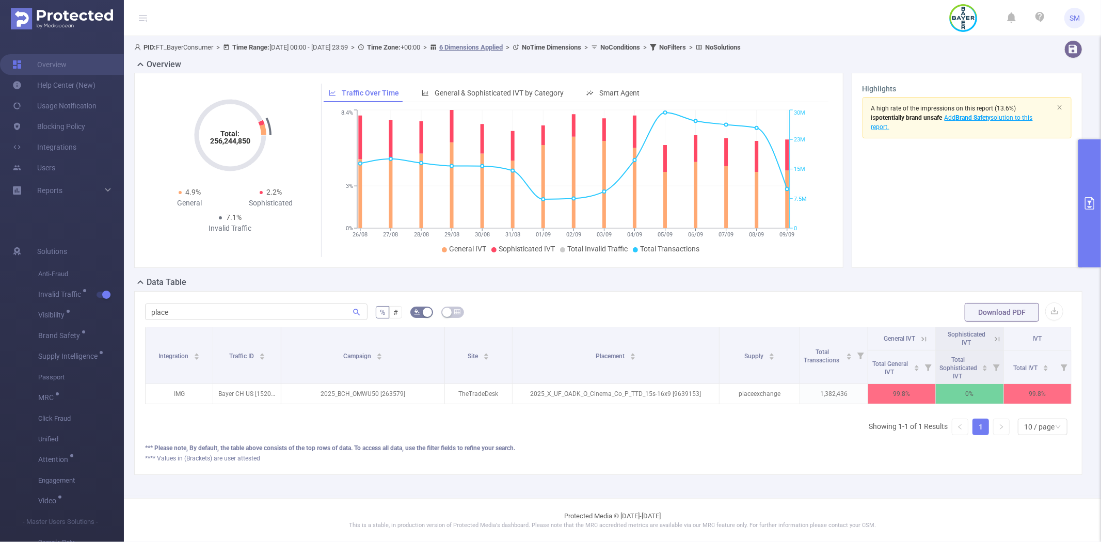
click at [147, 425] on div "Integration Traffic ID Campaign Site Placement Supply Total Transactions Genera…" at bounding box center [608, 385] width 926 height 117
drag, startPoint x: 1081, startPoint y: 162, endPoint x: 969, endPoint y: 363, distance: 230.5
click at [1081, 162] on button "primary" at bounding box center [1089, 203] width 23 height 128
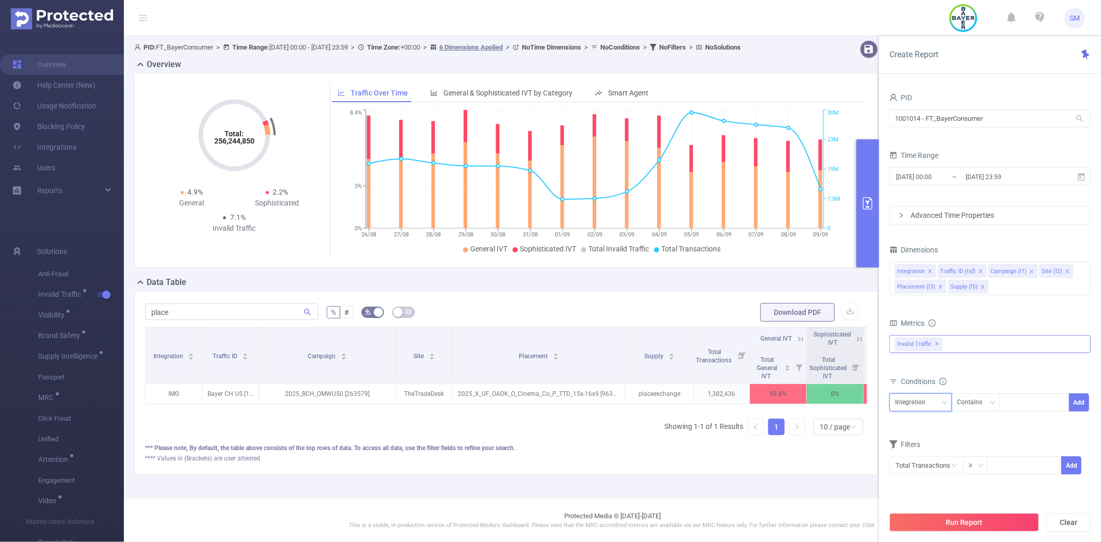
click at [934, 410] on div "Integration" at bounding box center [920, 402] width 51 height 17
click at [919, 504] on li "Supply (l5)" at bounding box center [920, 506] width 62 height 17
click at [1018, 406] on div at bounding box center [1033, 402] width 59 height 17
type input "placeexchange"
click at [1024, 425] on li "placeexchange" at bounding box center [1034, 423] width 71 height 17
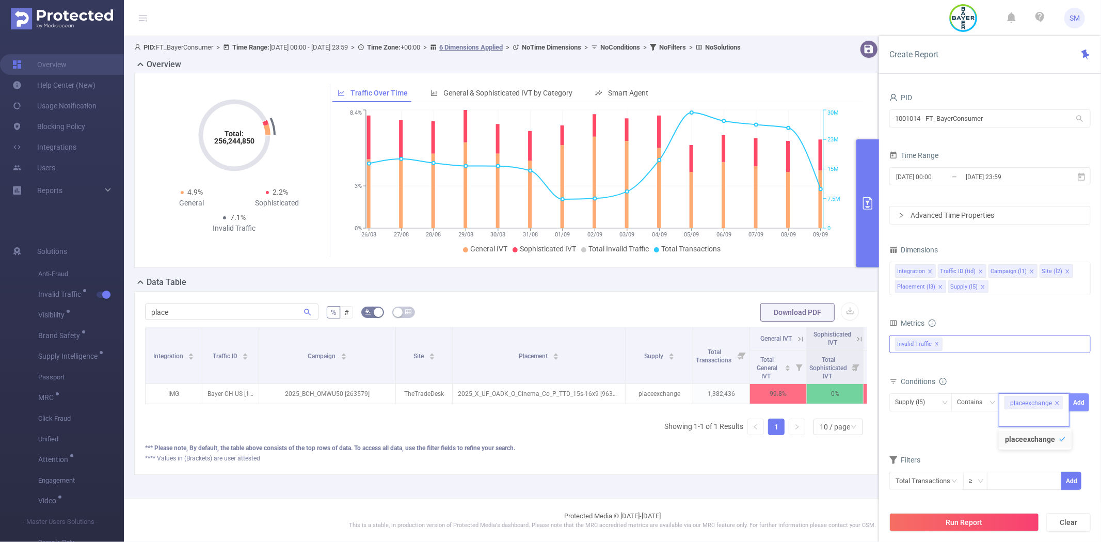
click at [1076, 398] on button "Add" at bounding box center [1079, 402] width 20 height 18
click at [958, 519] on button "Run Report" at bounding box center [964, 522] width 150 height 19
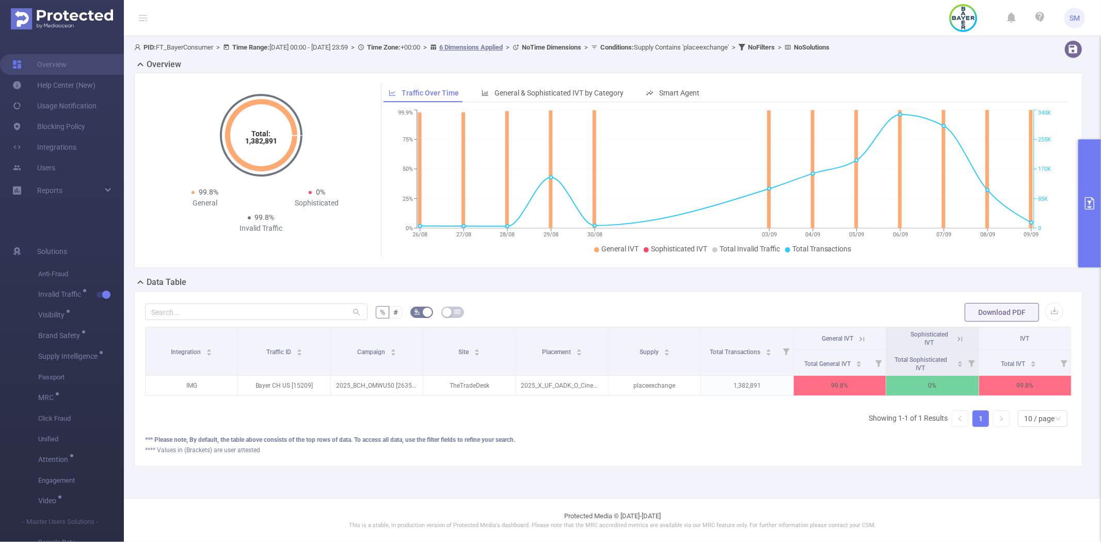
click at [860, 333] on icon at bounding box center [860, 338] width 12 height 10
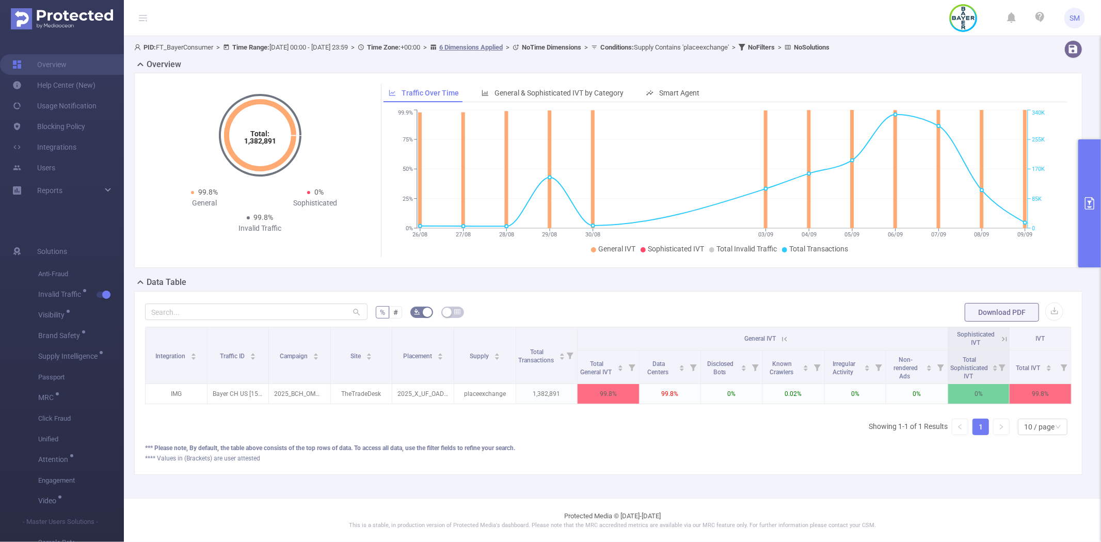
click at [780, 339] on icon at bounding box center [784, 338] width 9 height 9
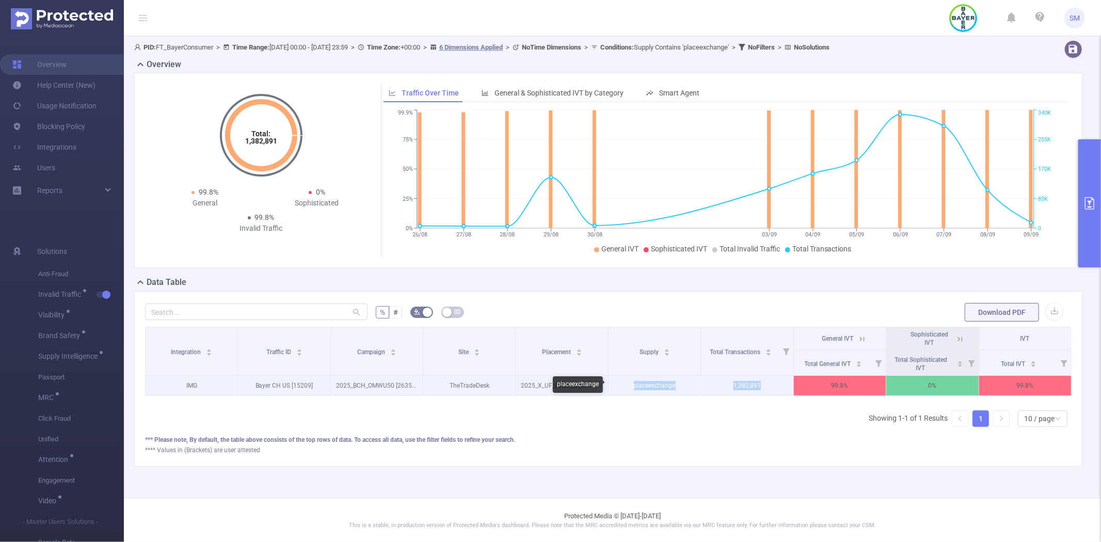
drag, startPoint x: 769, startPoint y: 382, endPoint x: 632, endPoint y: 381, distance: 137.8
click at [632, 381] on tr "IMG Bayer CH US [15209] 2025_BCH_OMWU50 [263579] TheTradeDesk 2025_X_UF_OADK_O_…" at bounding box center [609, 386] width 926 height 20
click at [689, 380] on p "placeexchange" at bounding box center [654, 386] width 92 height 20
click at [766, 385] on p "1,382,891" at bounding box center [747, 386] width 92 height 20
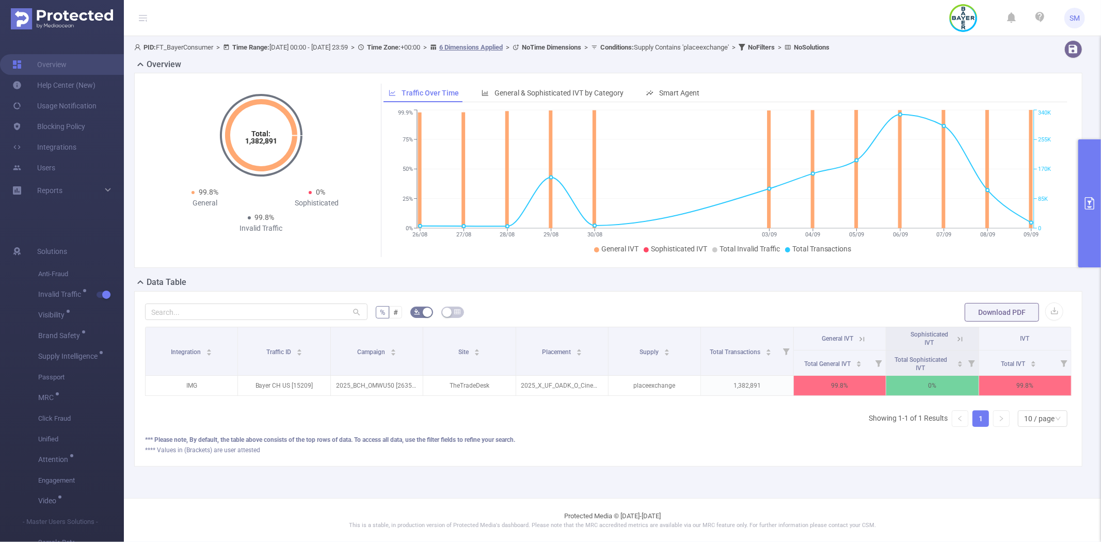
click at [1092, 175] on button "primary" at bounding box center [1089, 203] width 23 height 128
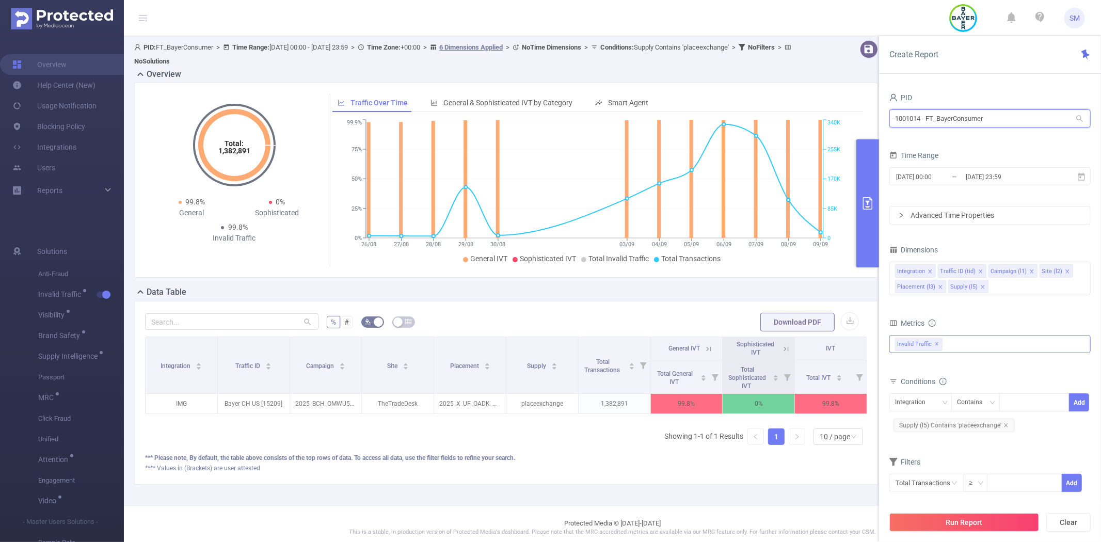
drag, startPoint x: 1015, startPoint y: 120, endPoint x: 836, endPoint y: 114, distance: 179.2
click at [836, 115] on section "PID: FT_BayerConsumer > Time Range: [DATE] 00:00 - [DATE] 23:59 > Time Zone: +0…" at bounding box center [612, 270] width 977 height 469
type input "cunard"
click at [912, 141] on li "1001061 - FT_CunardCruises 81K [28K rows]" at bounding box center [989, 140] width 201 height 17
click at [934, 523] on button "Run Report" at bounding box center [964, 522] width 150 height 19
